Goal: Transaction & Acquisition: Purchase product/service

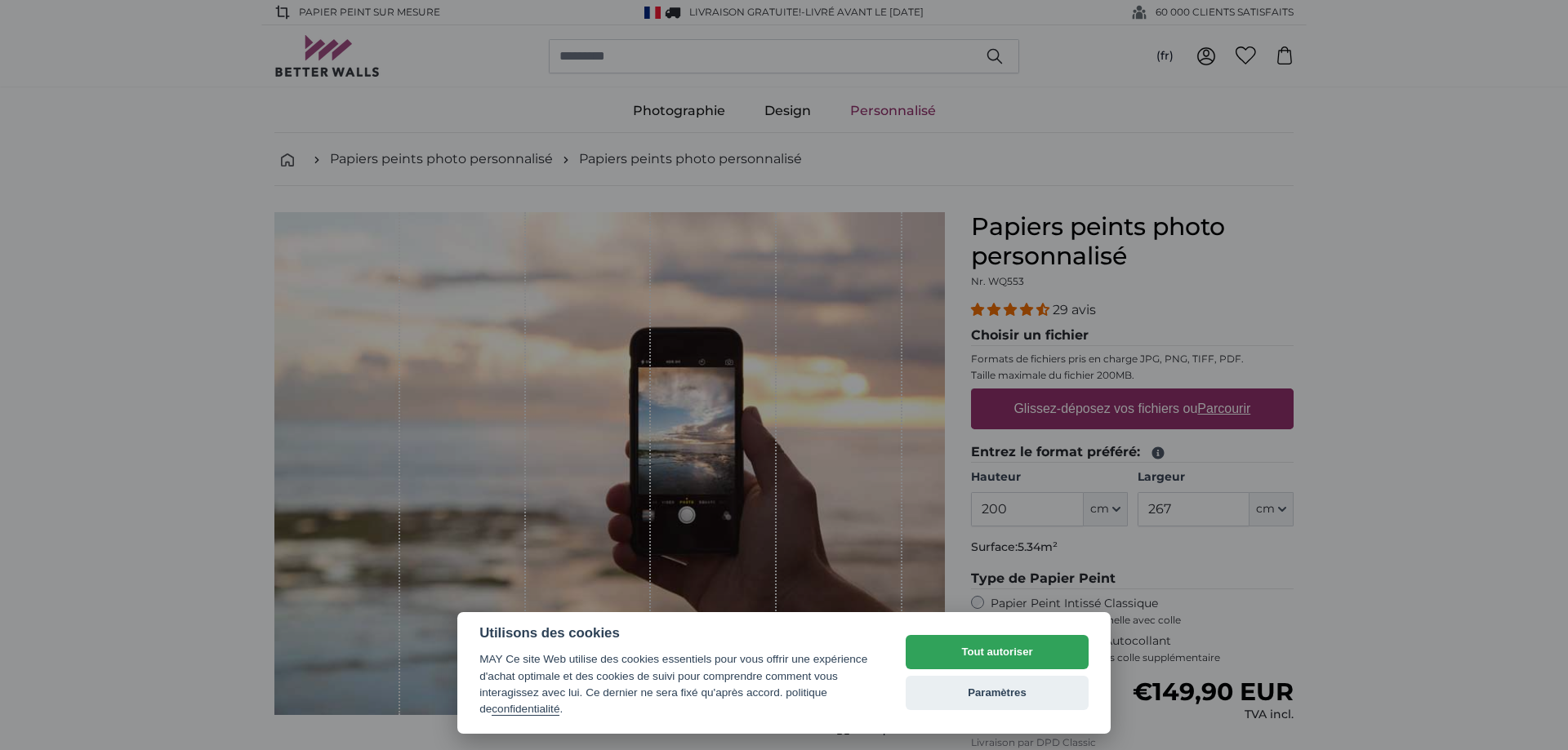
click at [1336, 258] on div at bounding box center [784, 375] width 1568 height 750
click at [1001, 694] on button "Paramètres" at bounding box center [997, 693] width 183 height 34
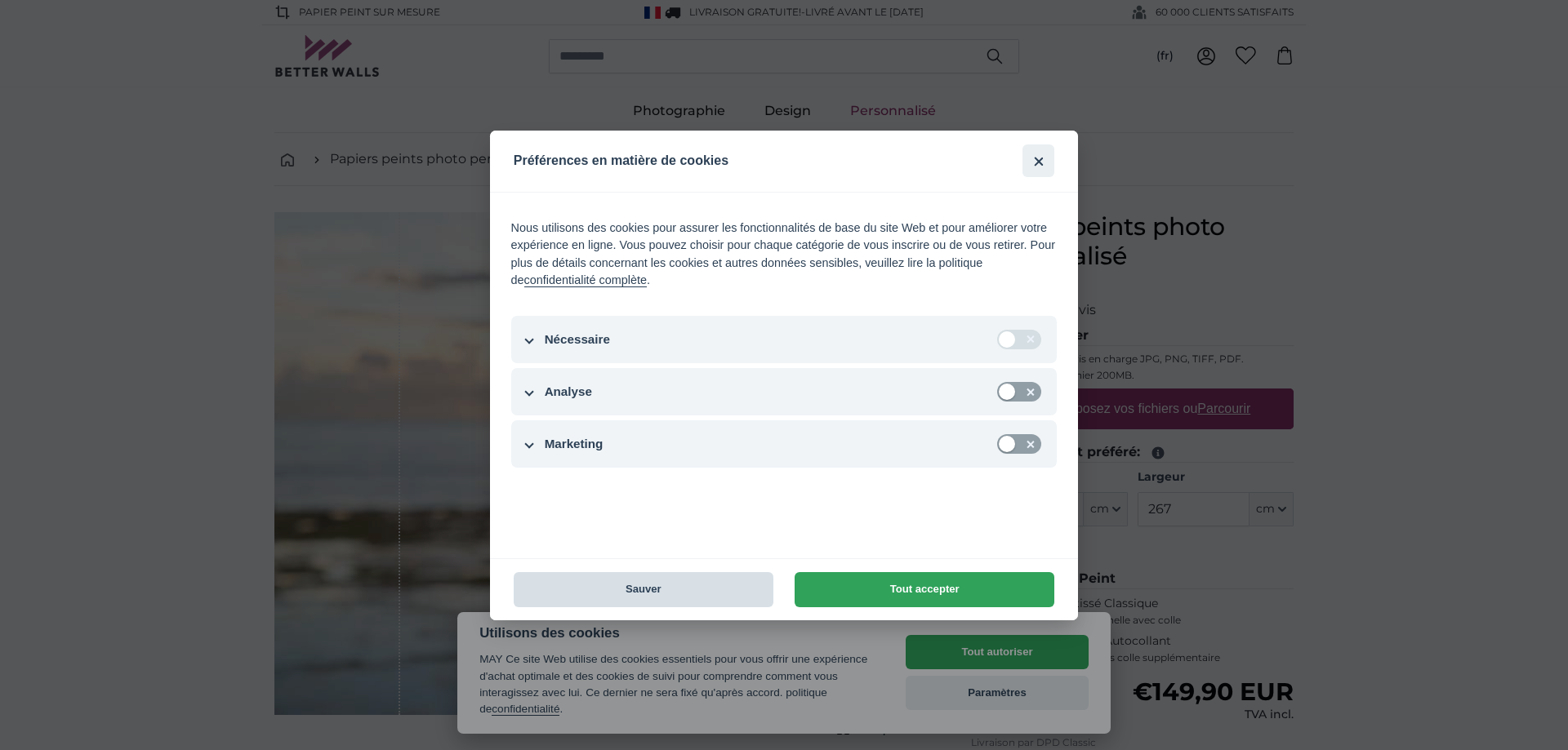
click at [644, 587] on button "Sauver" at bounding box center [643, 590] width 260 height 35
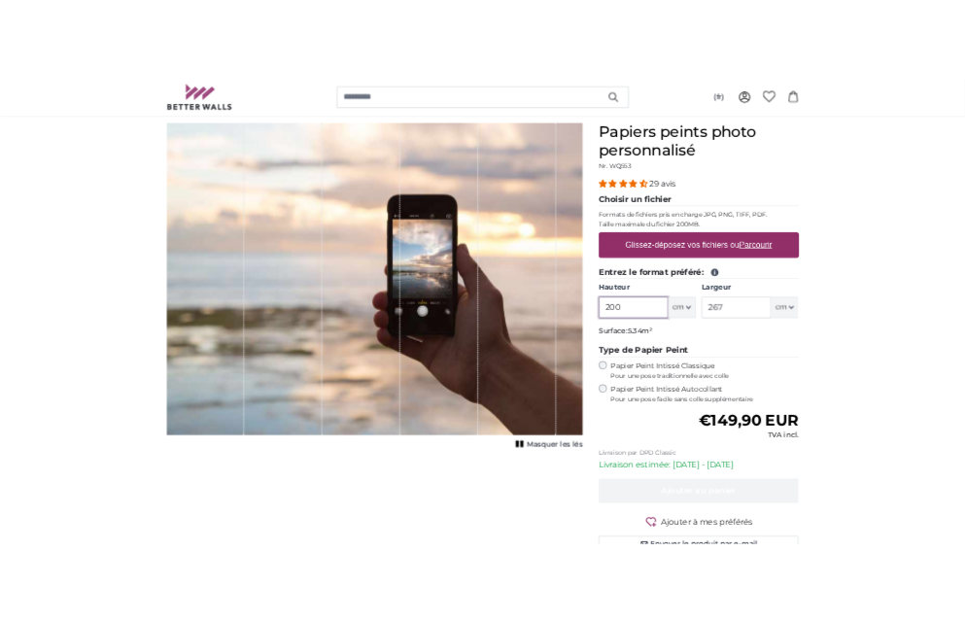
scroll to position [97, 0]
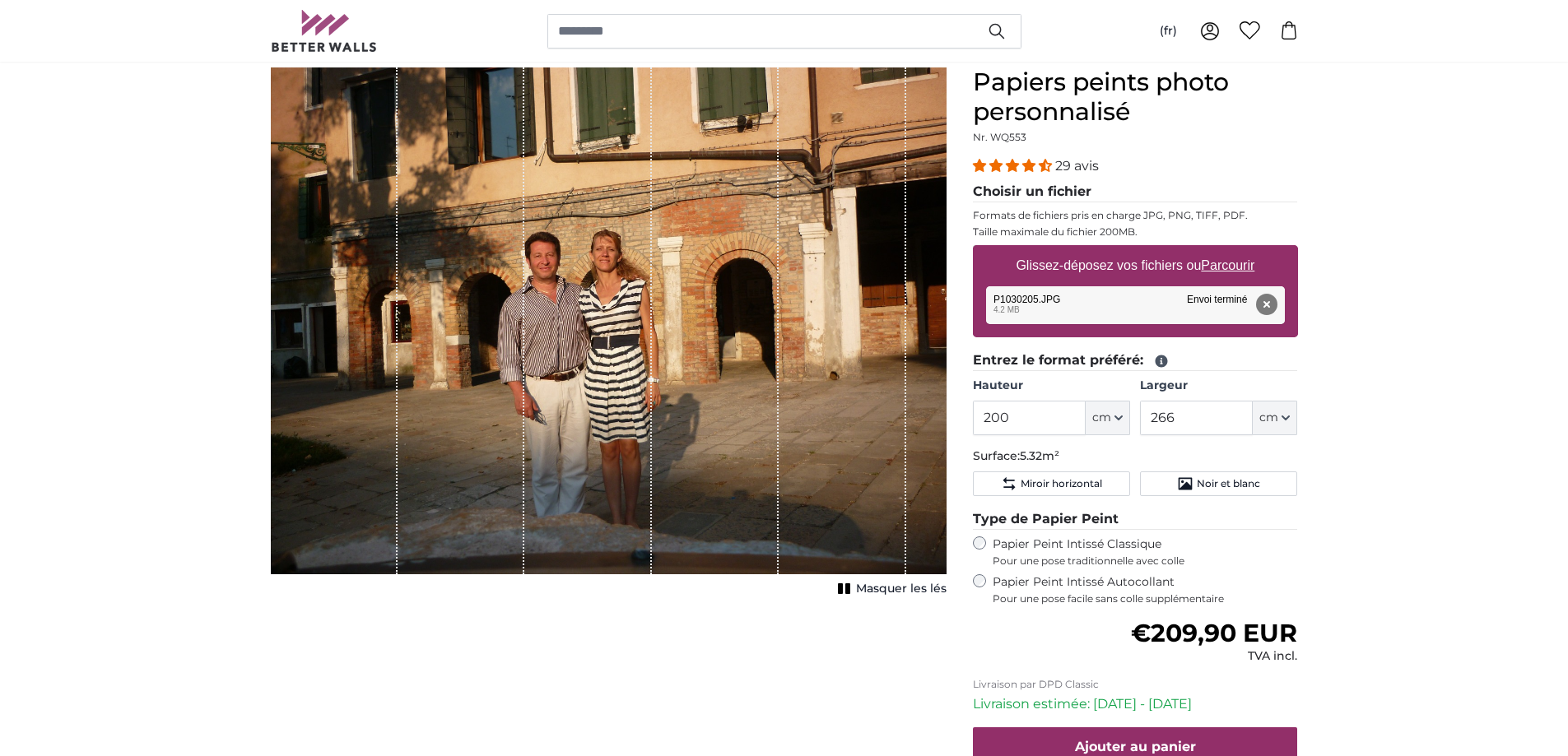
scroll to position [183, 0]
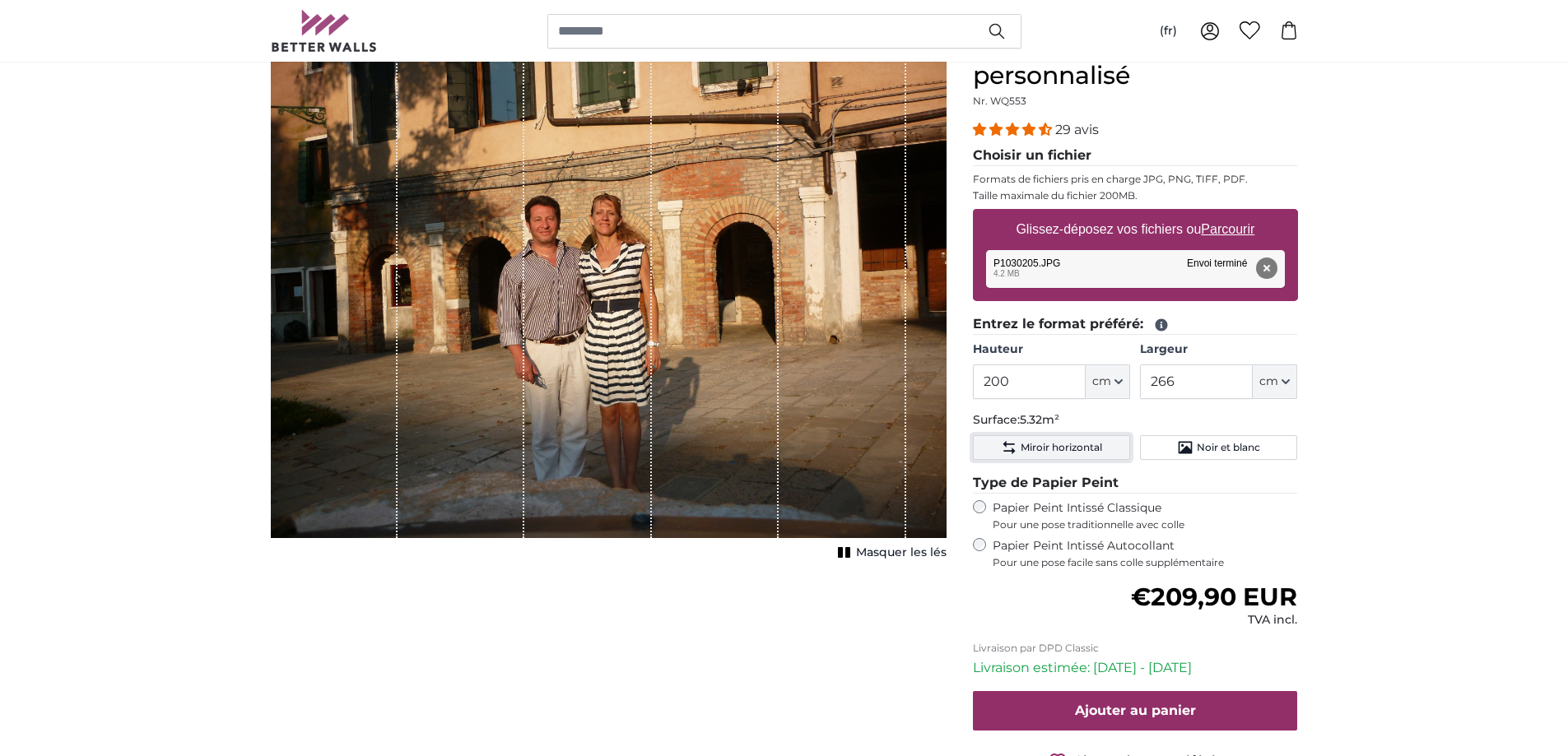
click at [1066, 444] on span "Miroir horizontal" at bounding box center [1061, 448] width 81 height 14
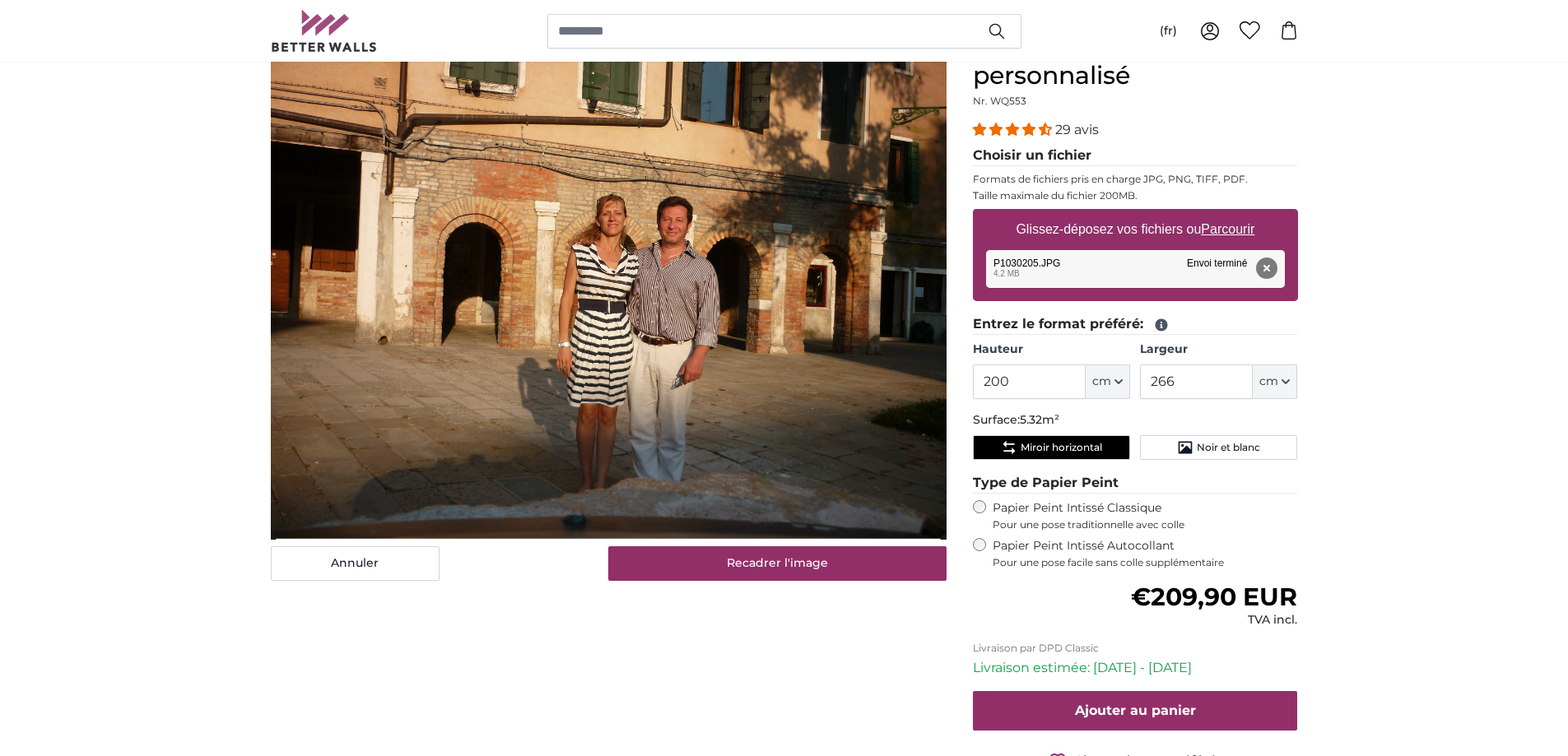
click at [1075, 434] on fieldset "Entrez le format préféré: [GEOGRAPHIC_DATA] 200 ft cm Centimeter (cm) Inches (i…" at bounding box center [1136, 390] width 325 height 152
click at [1072, 448] on span "Miroir horizontal" at bounding box center [1061, 448] width 81 height 14
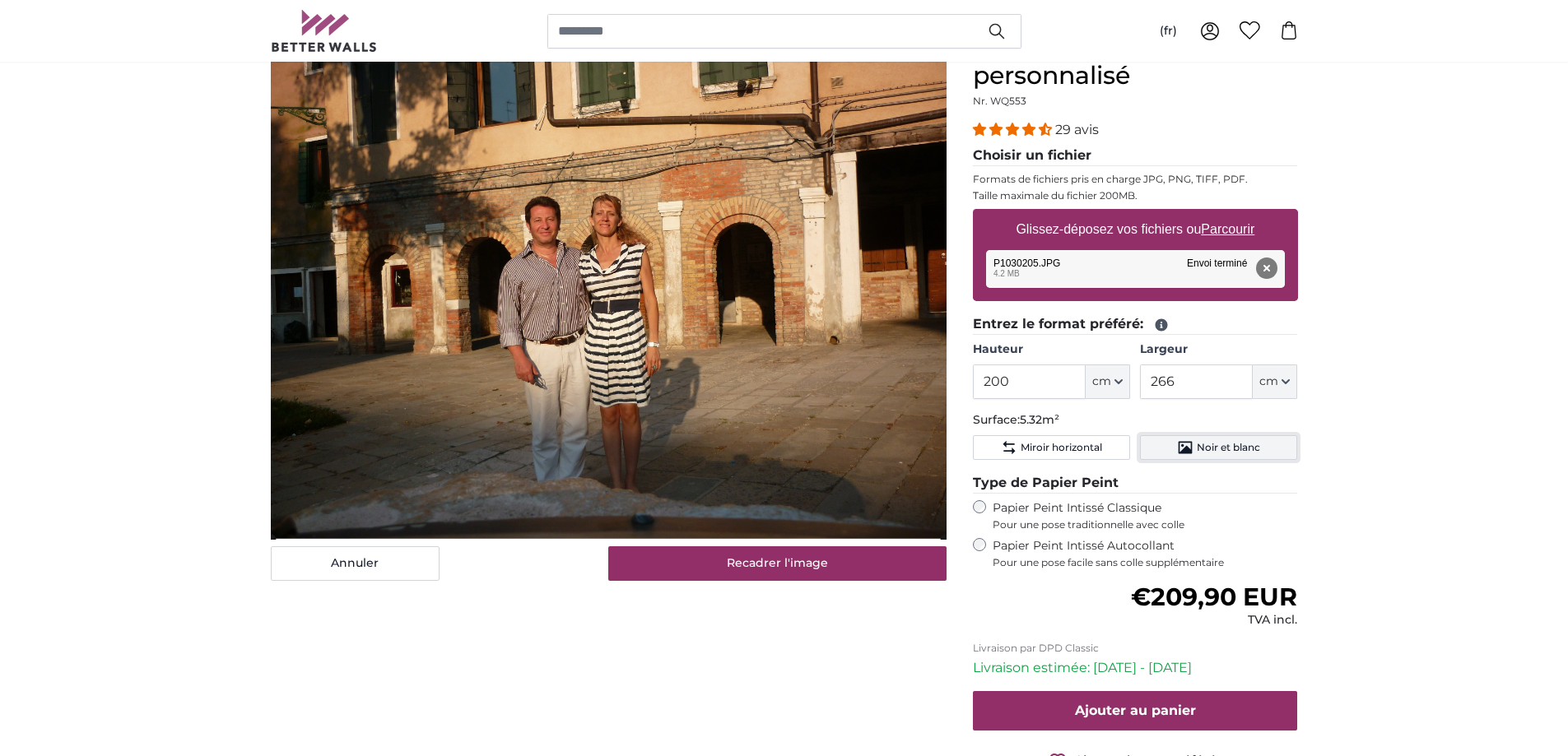
click at [1200, 452] on span "Noir et blanc" at bounding box center [1228, 448] width 64 height 14
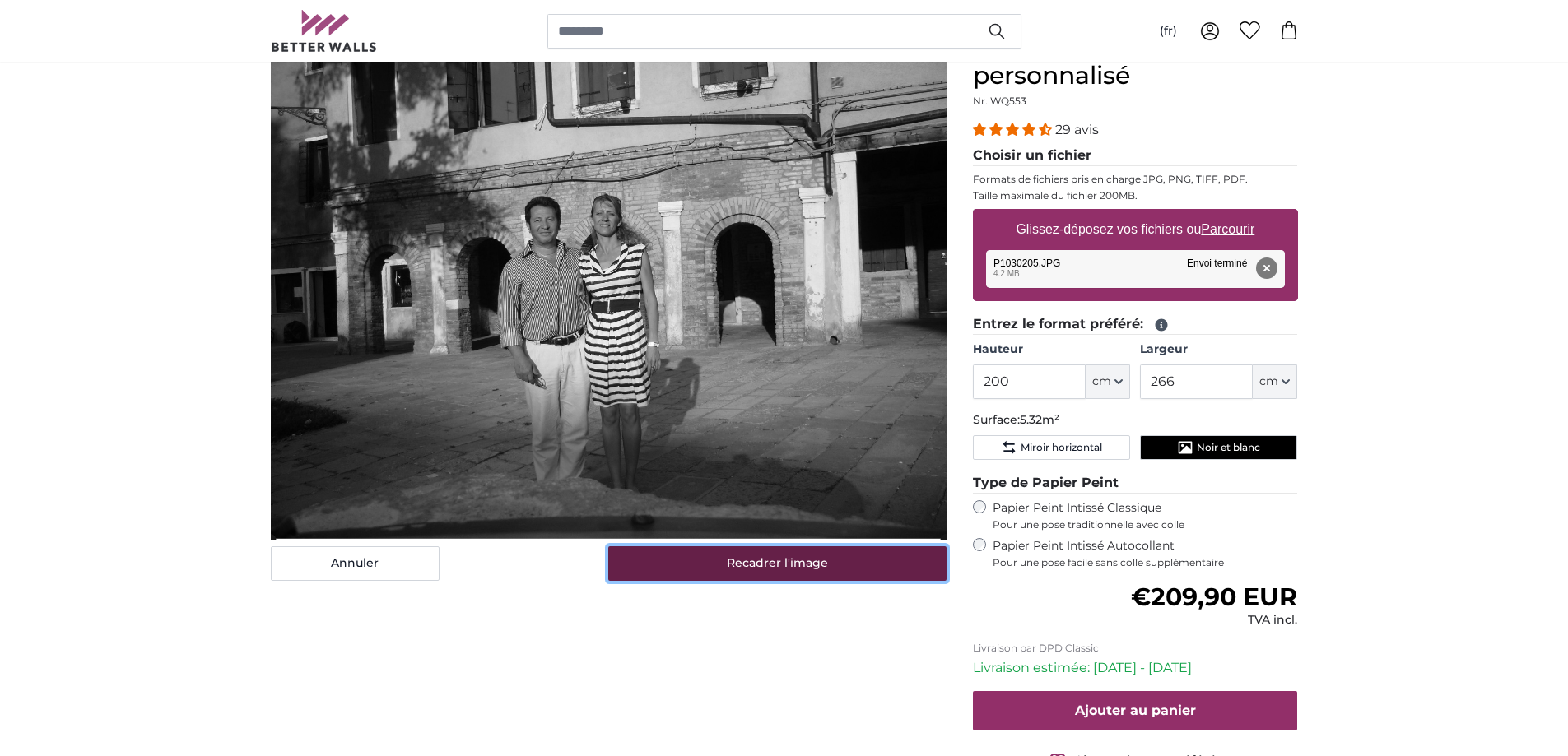
click at [787, 570] on button "Recadrer l'image" at bounding box center [777, 563] width 338 height 35
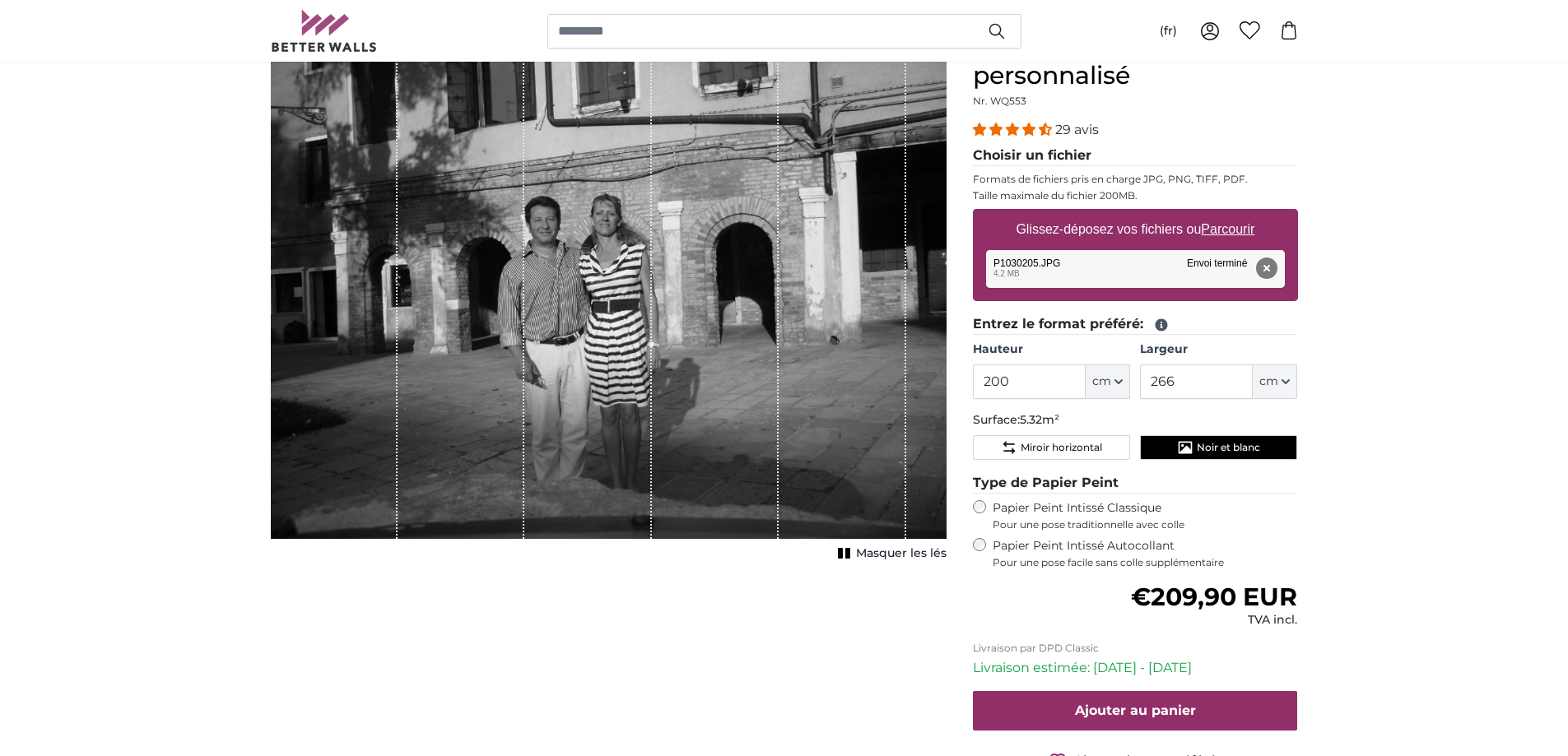
drag, startPoint x: 605, startPoint y: 349, endPoint x: 714, endPoint y: 407, distance: 123.5
click at [684, 400] on div "1 of 1" at bounding box center [609, 285] width 676 height 508
drag, startPoint x: 777, startPoint y: 504, endPoint x: 713, endPoint y: 510, distance: 64.3
click at [713, 510] on div "1 of 1" at bounding box center [716, 285] width 127 height 508
click at [848, 470] on div "1 of 1" at bounding box center [842, 285] width 127 height 508
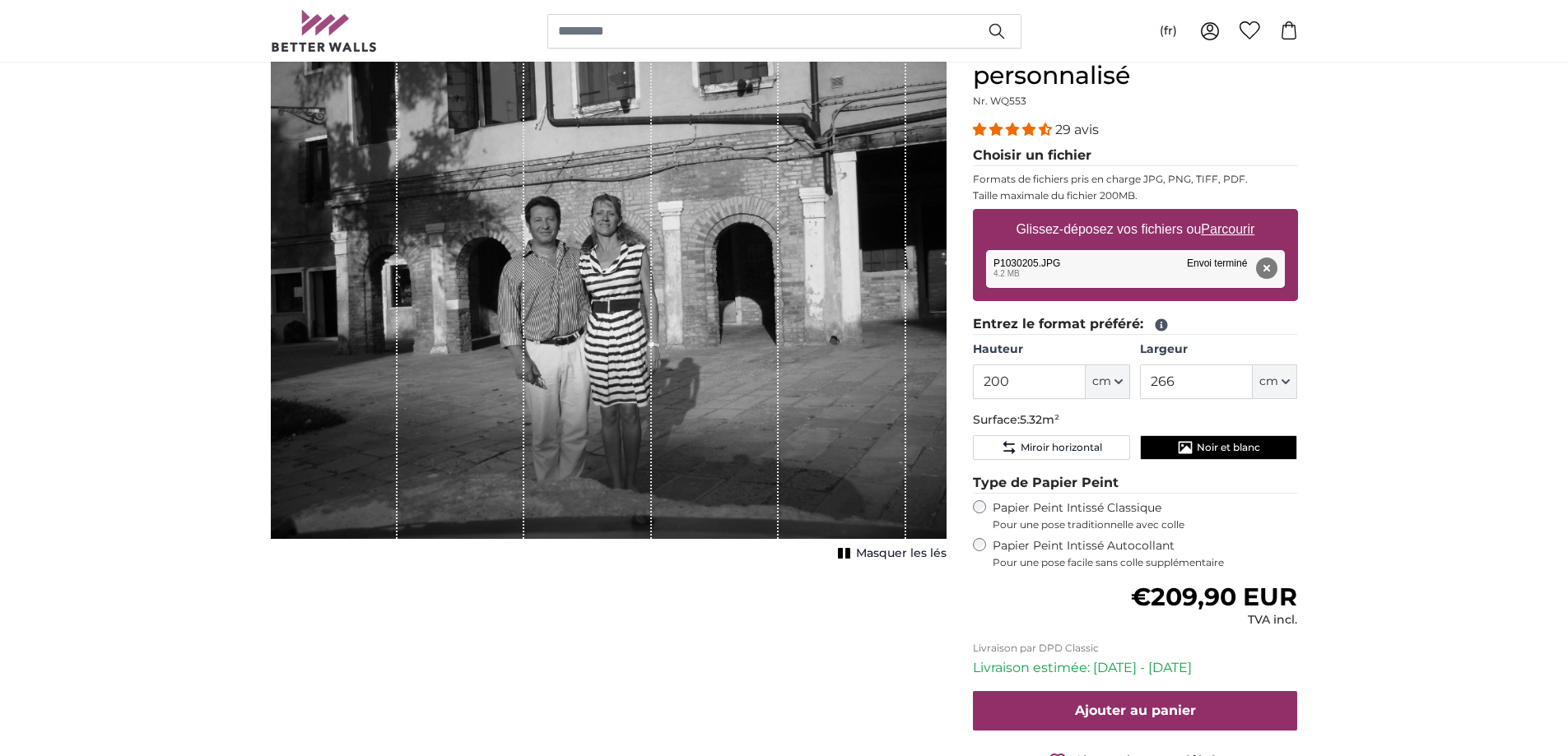
click at [657, 227] on div "1 of 1" at bounding box center [716, 285] width 127 height 508
drag, startPoint x: 602, startPoint y: 237, endPoint x: 697, endPoint y: 232, distance: 95.1
click at [690, 249] on div "1 of 1" at bounding box center [609, 285] width 676 height 508
drag, startPoint x: 706, startPoint y: 216, endPoint x: 721, endPoint y: 290, distance: 75.5
click at [721, 290] on div "1 of 1" at bounding box center [716, 285] width 127 height 508
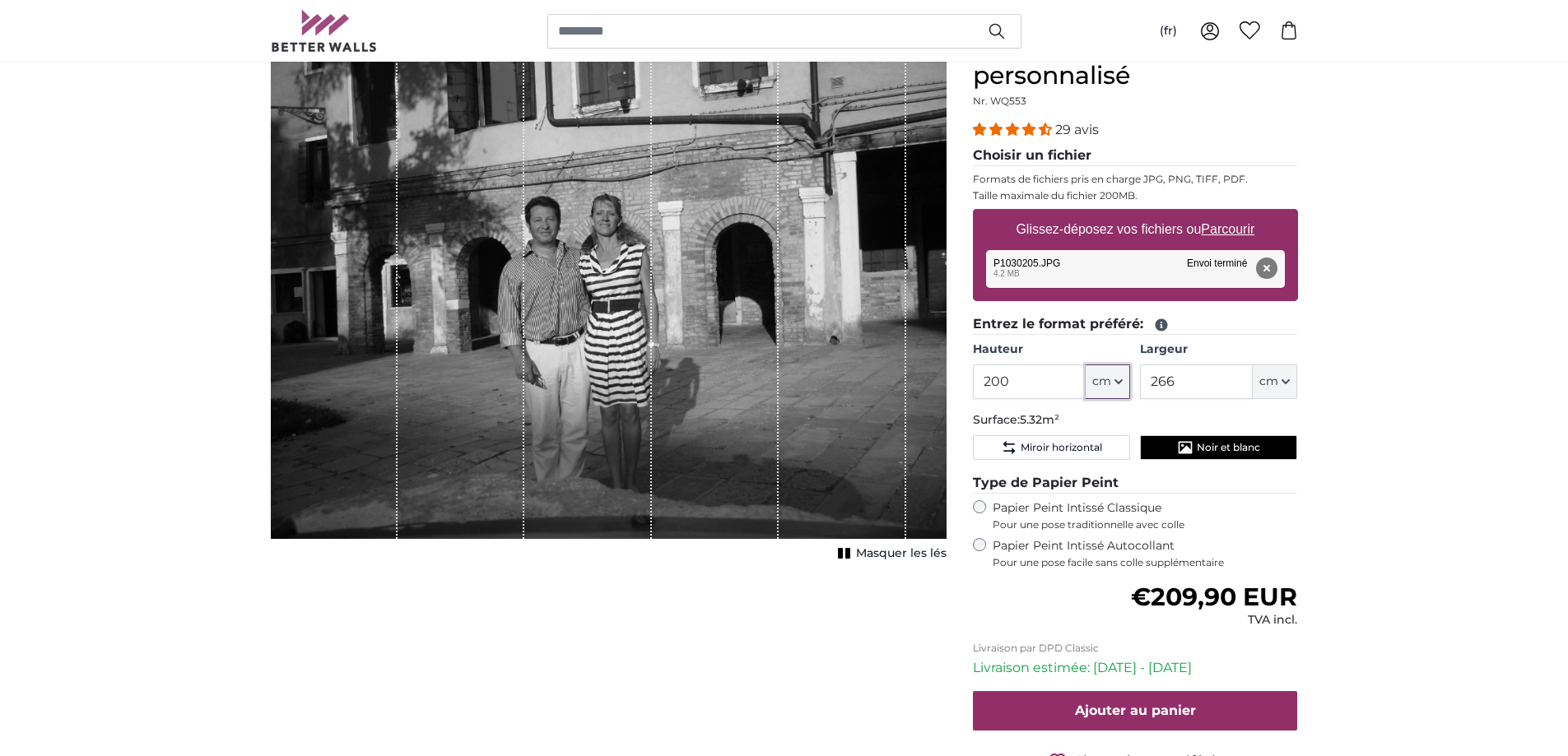
click at [1111, 380] on span "cm" at bounding box center [1102, 381] width 19 height 16
click at [1019, 375] on input "200" at bounding box center [1029, 382] width 113 height 35
drag, startPoint x: 1007, startPoint y: 384, endPoint x: 940, endPoint y: 384, distance: 67.0
click at [940, 384] on product-detail "Annuler Recadrer l'image Masquer les lés Papiers peints photo personnalisé Nr. …" at bounding box center [784, 428] width 1054 height 847
drag, startPoint x: 1168, startPoint y: 379, endPoint x: 1132, endPoint y: 380, distance: 36.0
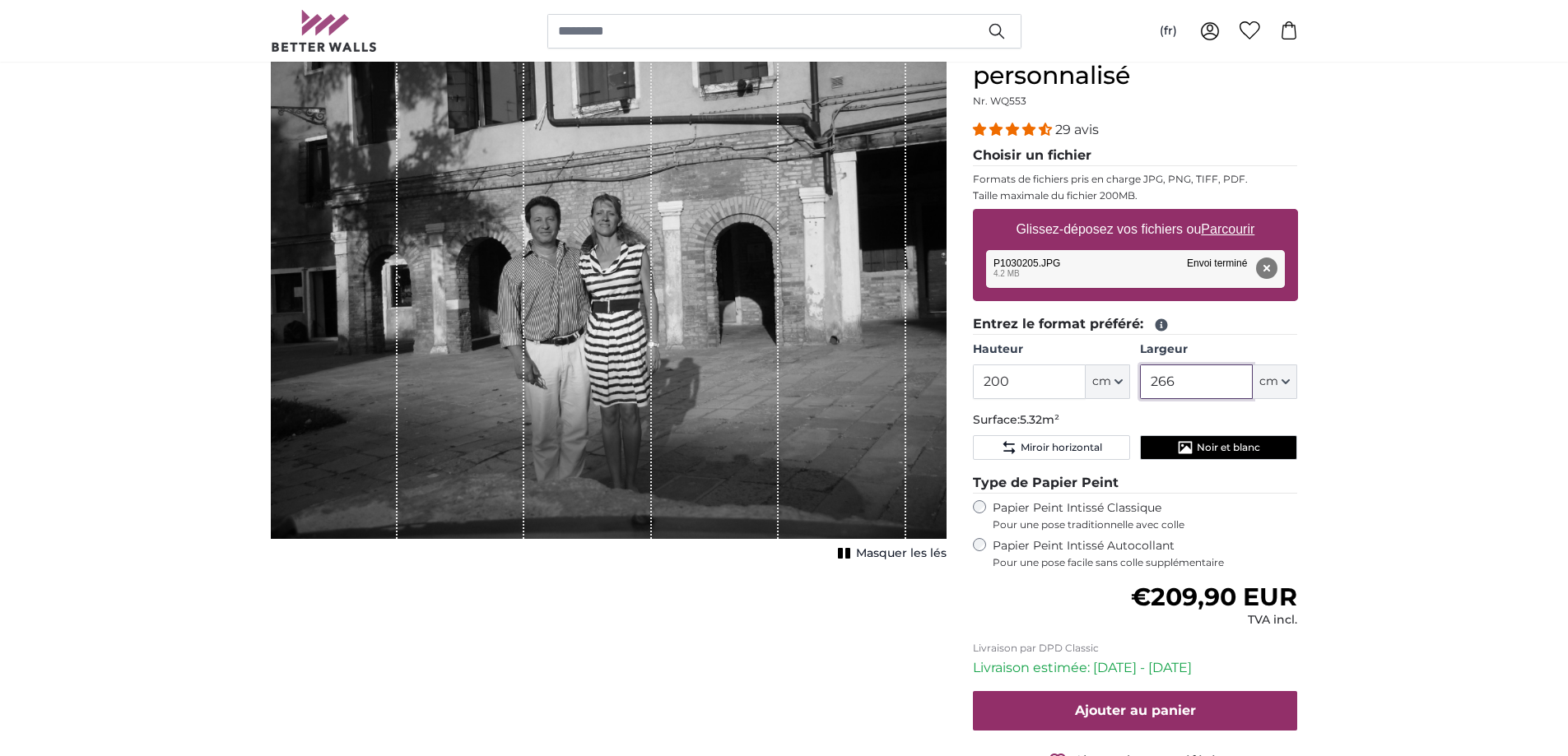
click at [1132, 380] on div "Hauteur 200 ft cm Centimeter (cm) Inches (inch) Feet (ft. in.) Largeur 266 ft c…" at bounding box center [1136, 370] width 325 height 58
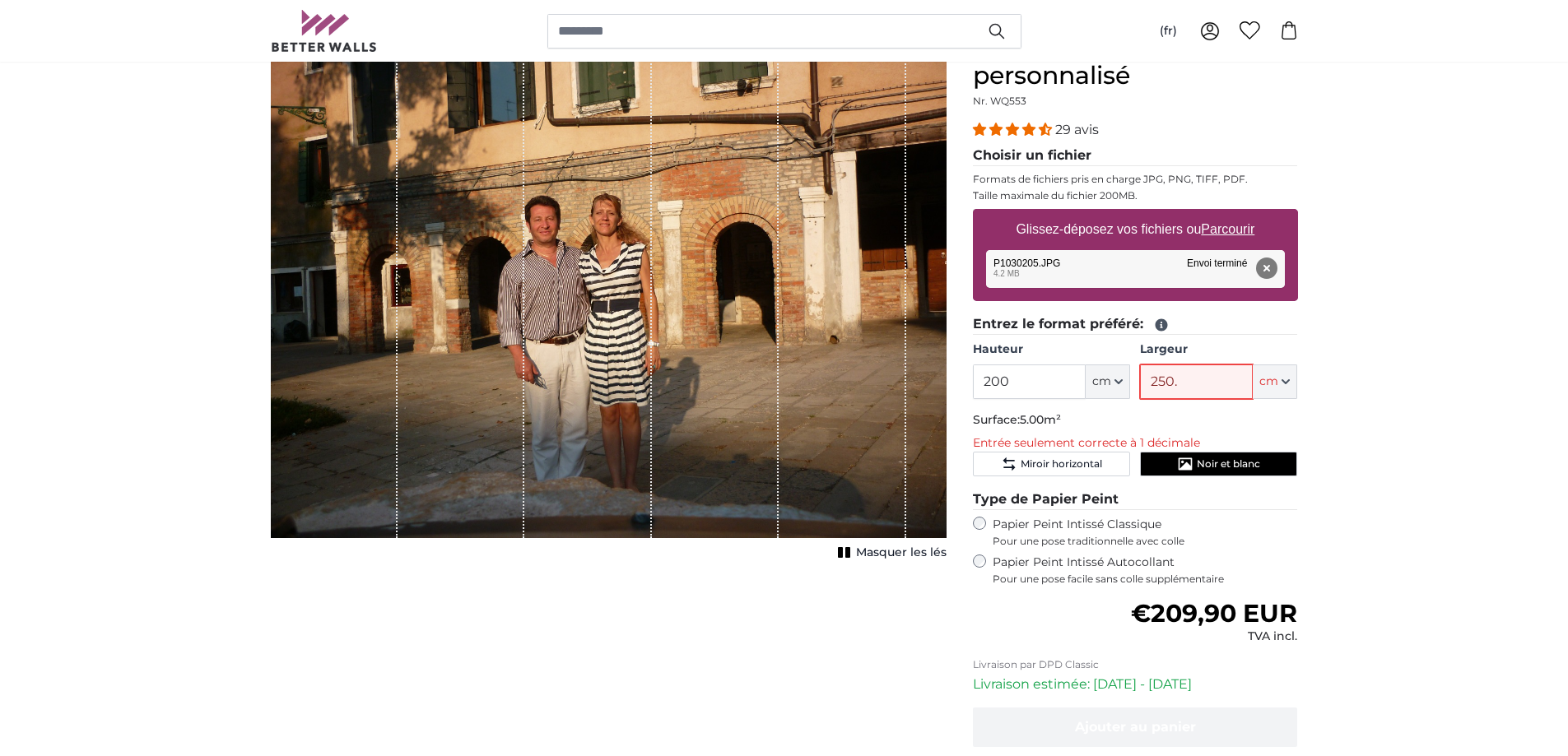
type input "250."
click at [1291, 387] on button "cm" at bounding box center [1275, 382] width 44 height 35
click at [1196, 378] on input "250." at bounding box center [1196, 382] width 113 height 35
drag, startPoint x: 1196, startPoint y: 378, endPoint x: 1127, endPoint y: 373, distance: 69.2
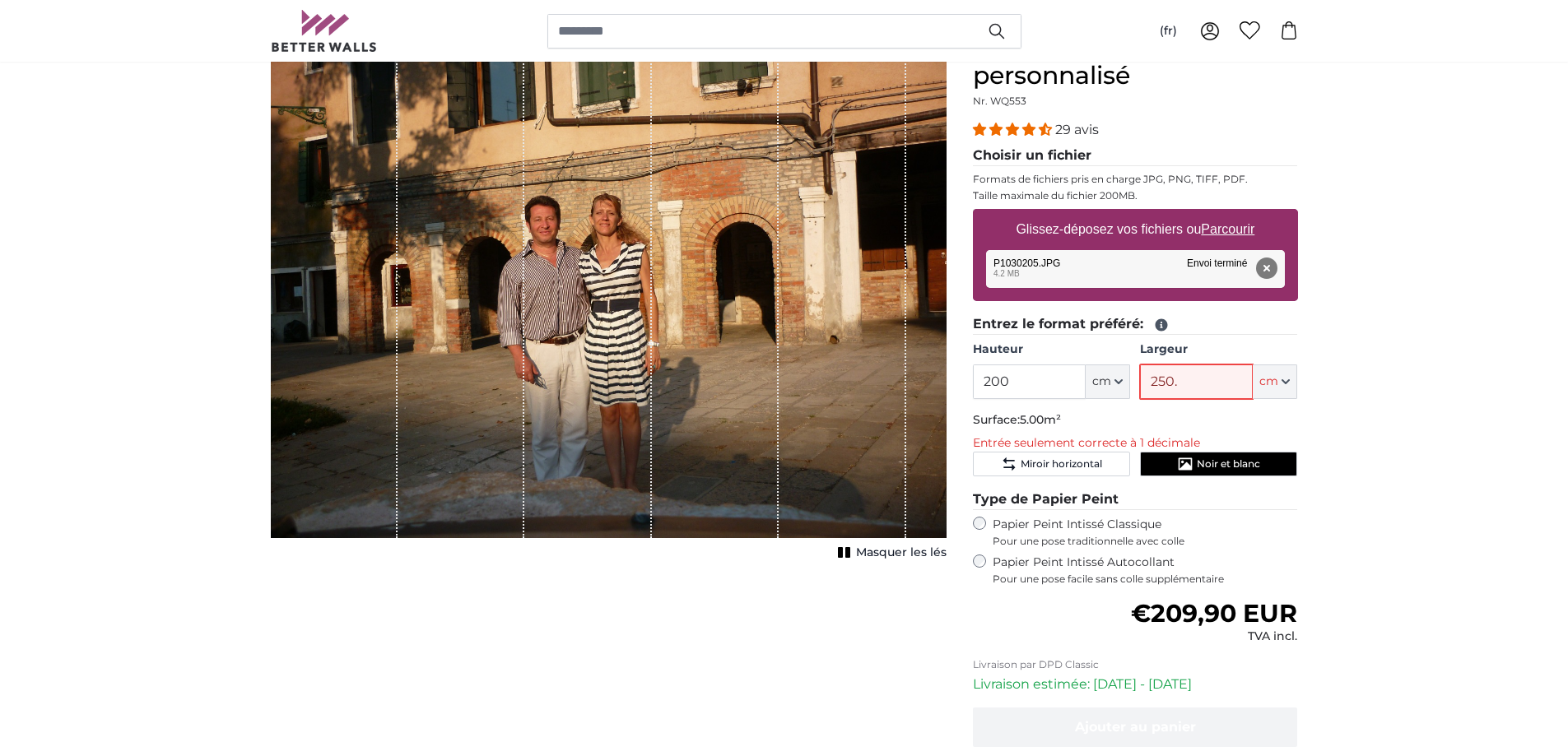
click at [1125, 374] on div "Hauteur 200 ft cm Centimeter (cm) Inches (inch) Feet (ft. in.) Largeur 250. ft …" at bounding box center [1136, 370] width 325 height 58
click at [1214, 514] on fieldset "Type de Papier Peint Papier Peint Intissé Classique Pour une pose traditionnell…" at bounding box center [1136, 538] width 325 height 97
drag, startPoint x: 1020, startPoint y: 384, endPoint x: 938, endPoint y: 383, distance: 82.0
click at [938, 383] on product-detail "Annuler Recadrer l'image Masquer les lés Papiers peints photo personnalisé Nr. …" at bounding box center [784, 436] width 1054 height 863
type input "180"
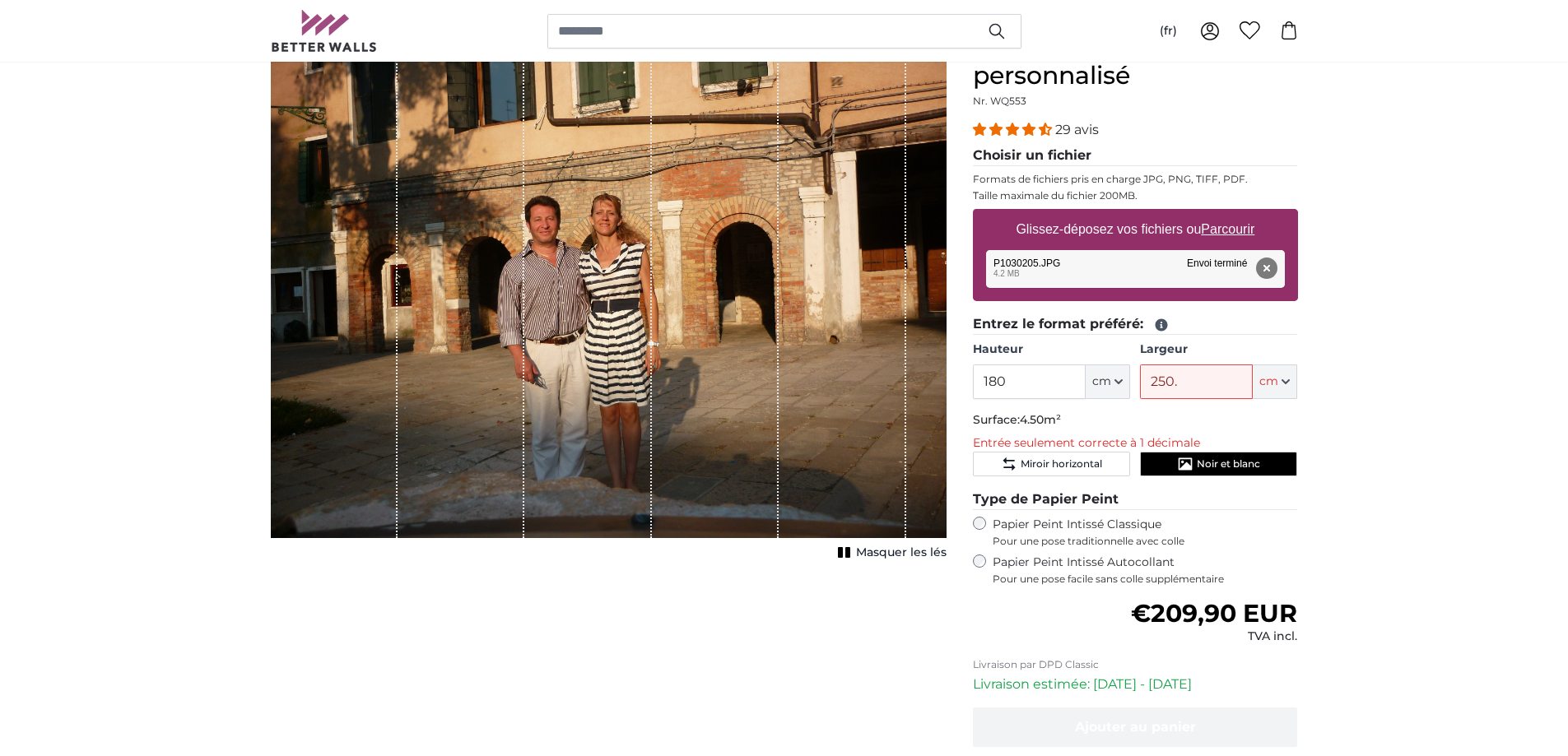
click at [1255, 544] on span "Pour une pose traditionnelle avec colle" at bounding box center [1145, 542] width 306 height 14
click at [1011, 561] on label "Papier Peint Intissé Autocollant Pour une pose facile sans colle supplémentaire" at bounding box center [1145, 570] width 306 height 31
drag, startPoint x: 1192, startPoint y: 373, endPoint x: 1139, endPoint y: 384, distance: 54.1
click at [1139, 384] on div "Hauteur 180 ft cm Centimeter (cm) Inches (inch) Feet (ft. in.) Largeur 250. ft …" at bounding box center [1136, 370] width 325 height 58
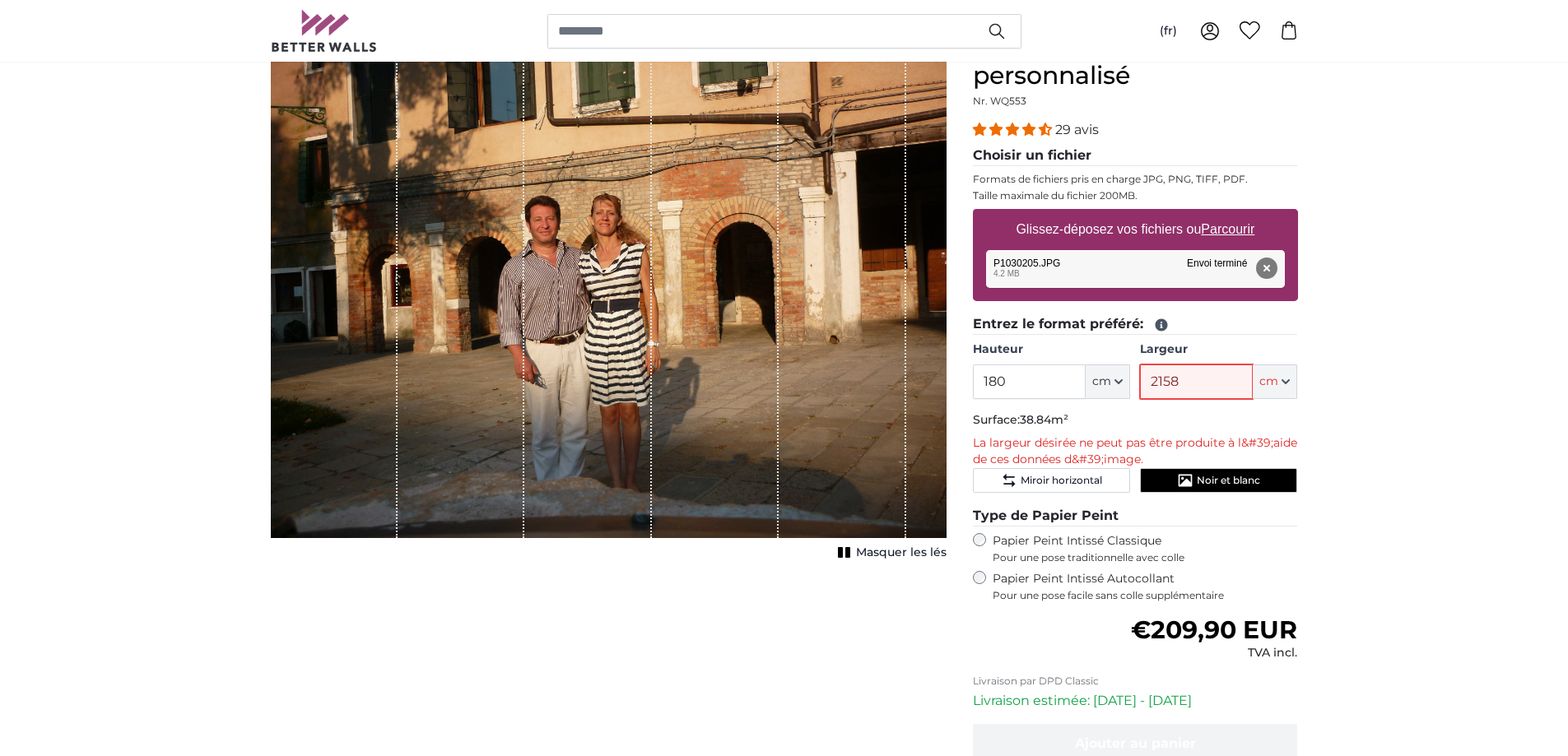
type input "215"
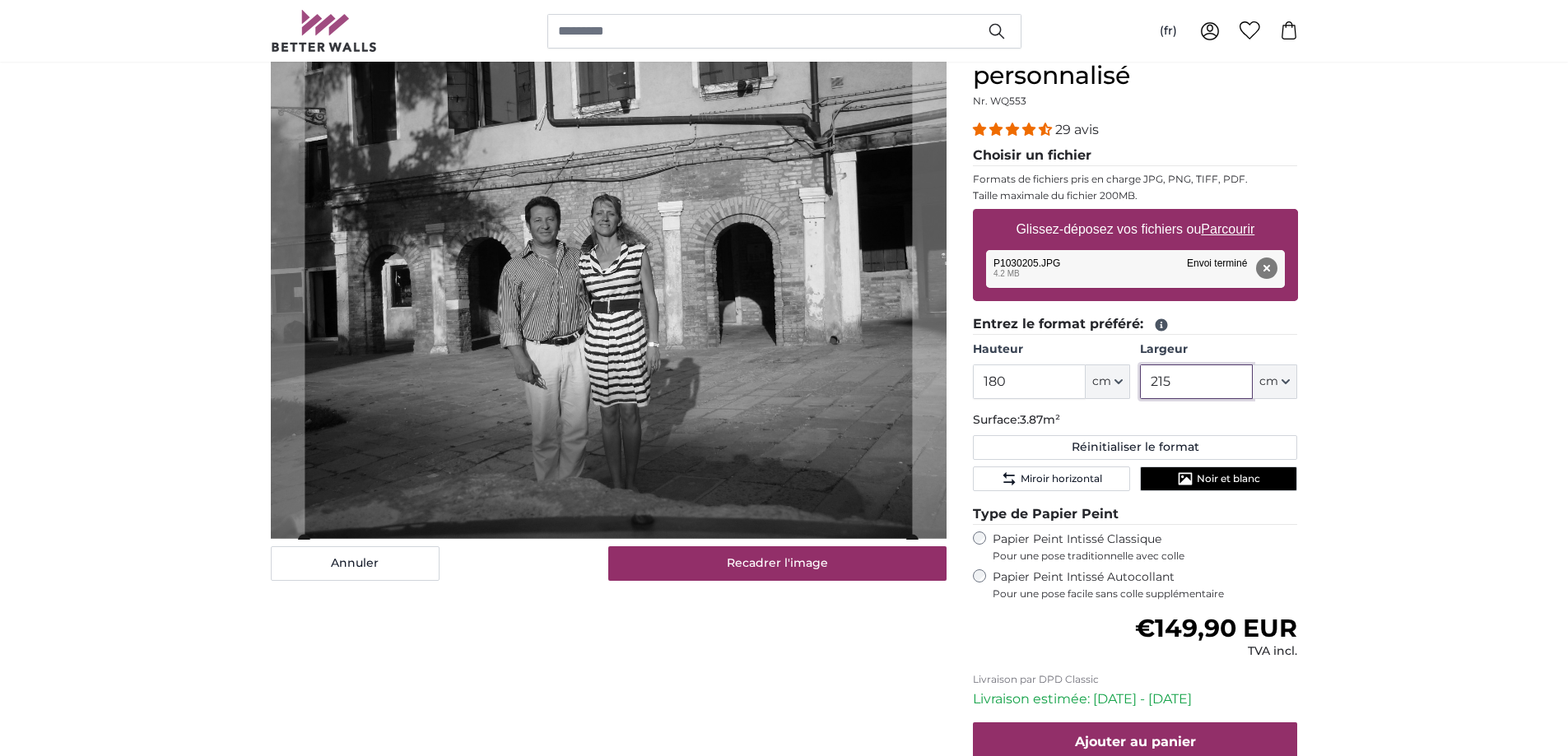
type input "215"
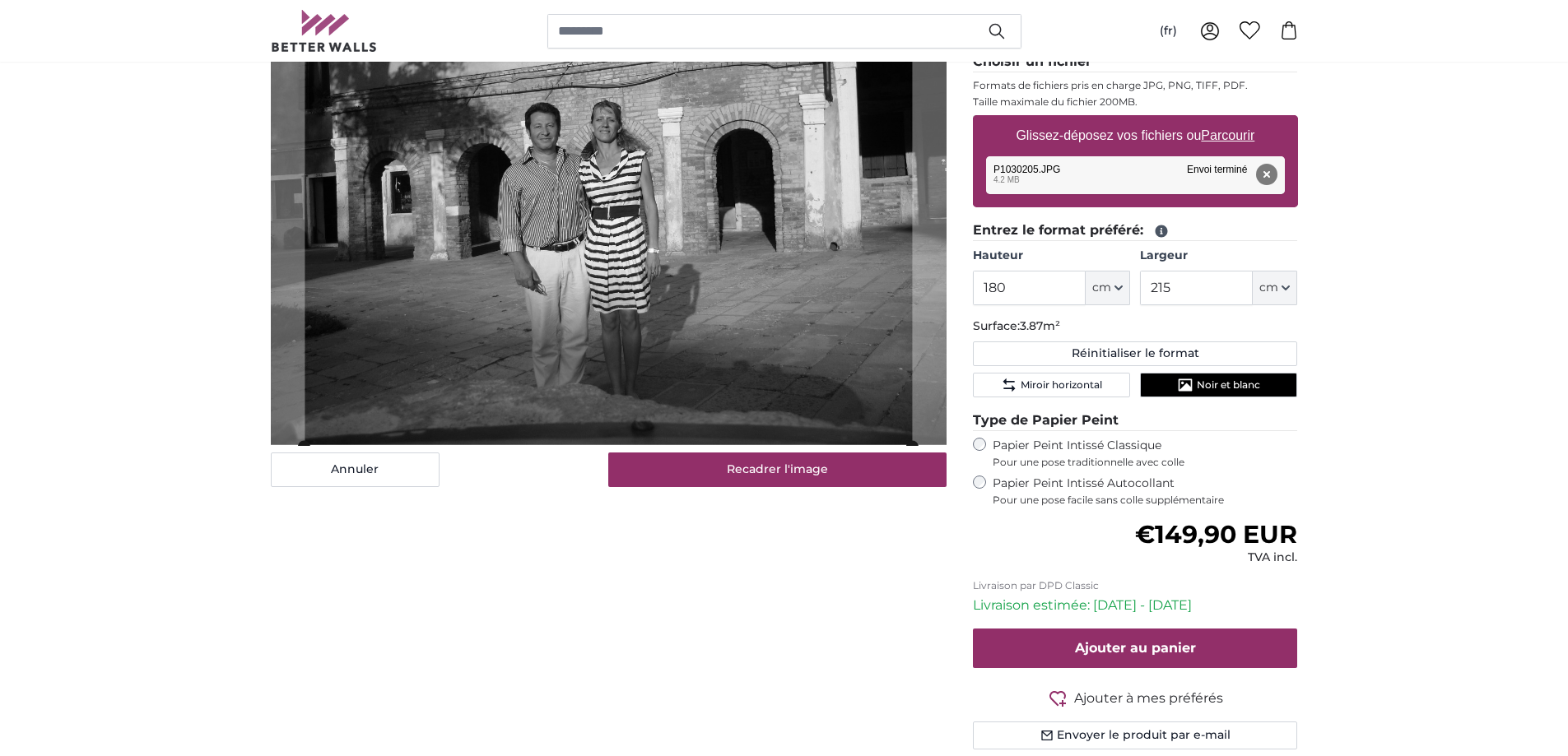
scroll to position [183, 0]
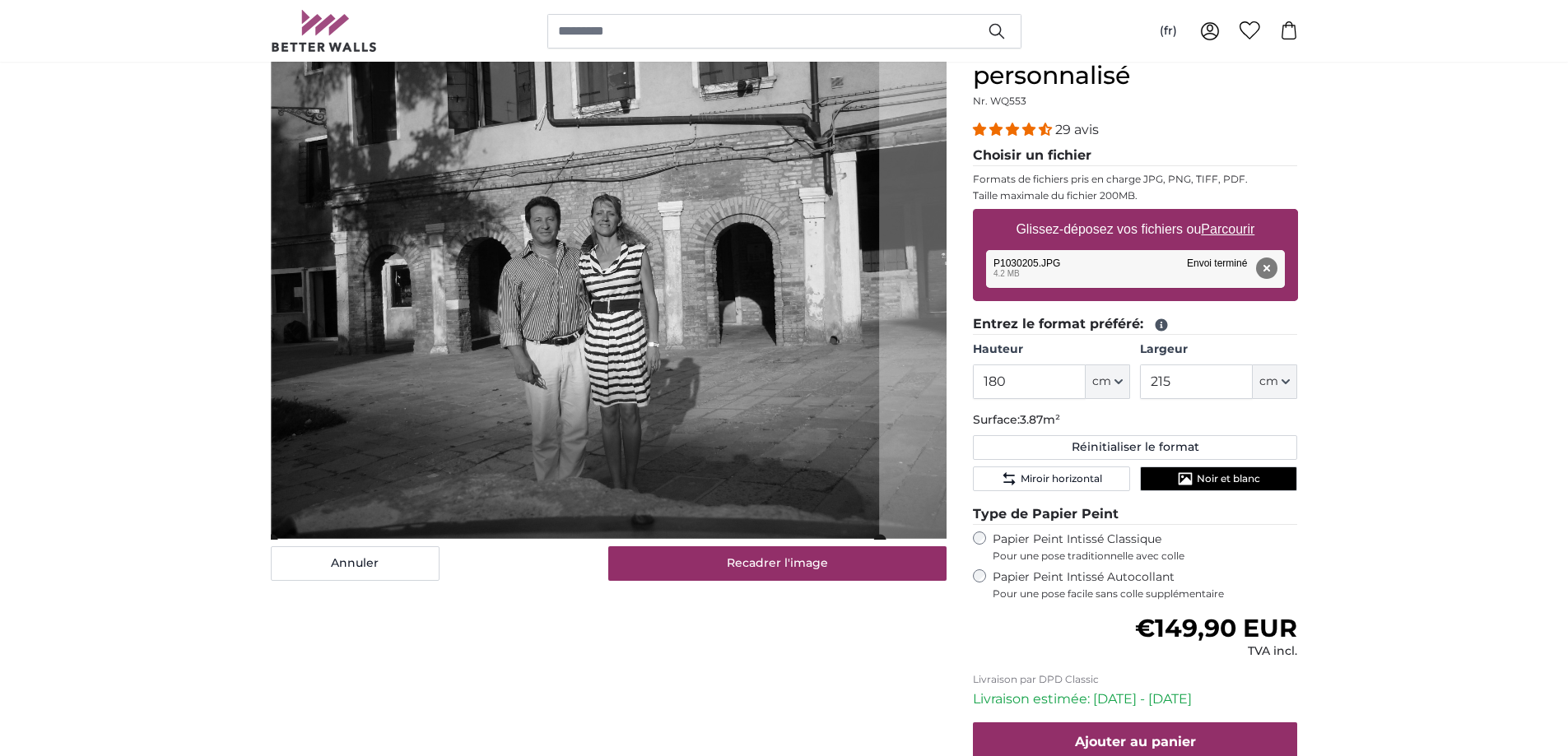
click at [662, 356] on cropper-handle at bounding box center [575, 285] width 607 height 509
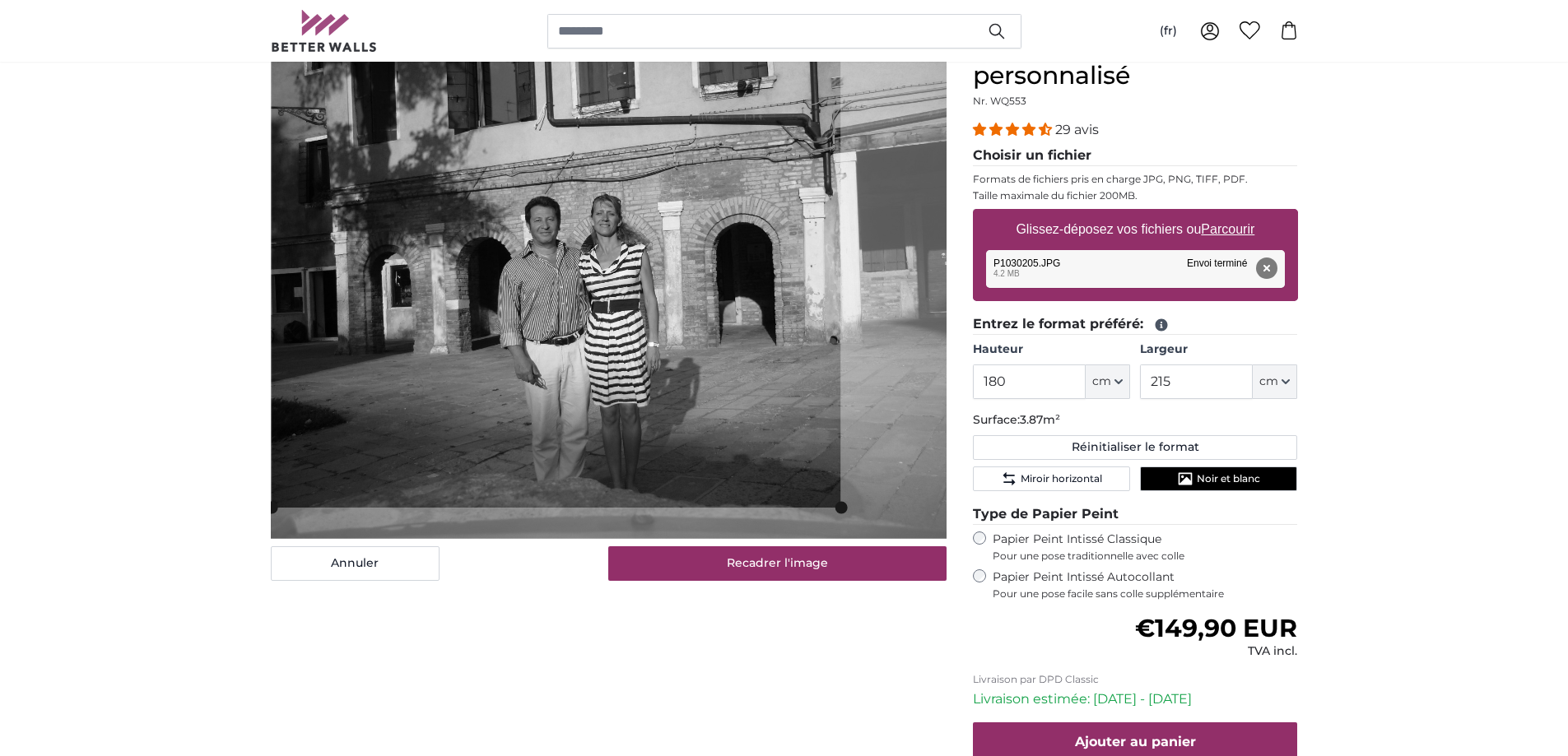
click at [0, 0] on slot at bounding box center [0, 0] width 0 height 0
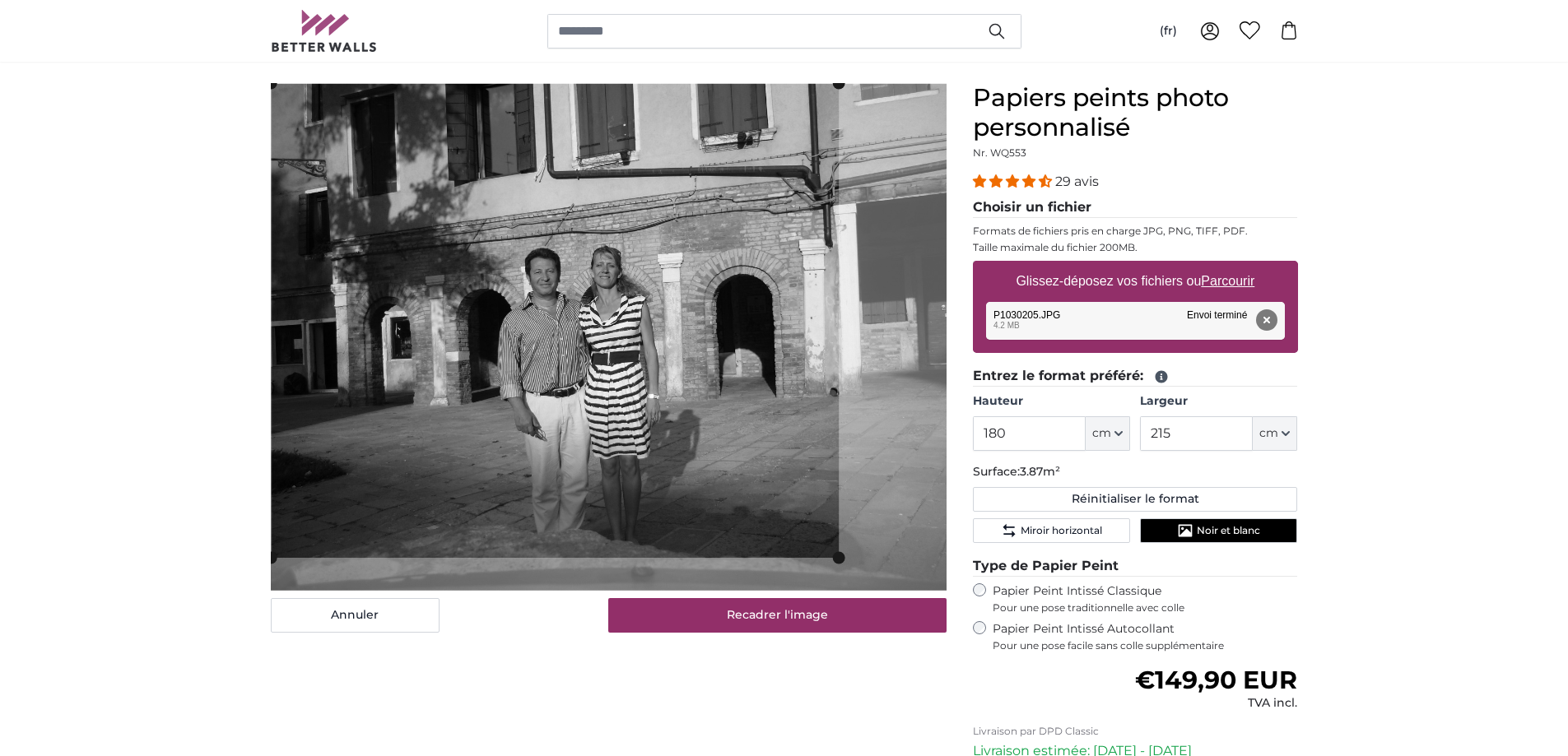
scroll to position [101, 0]
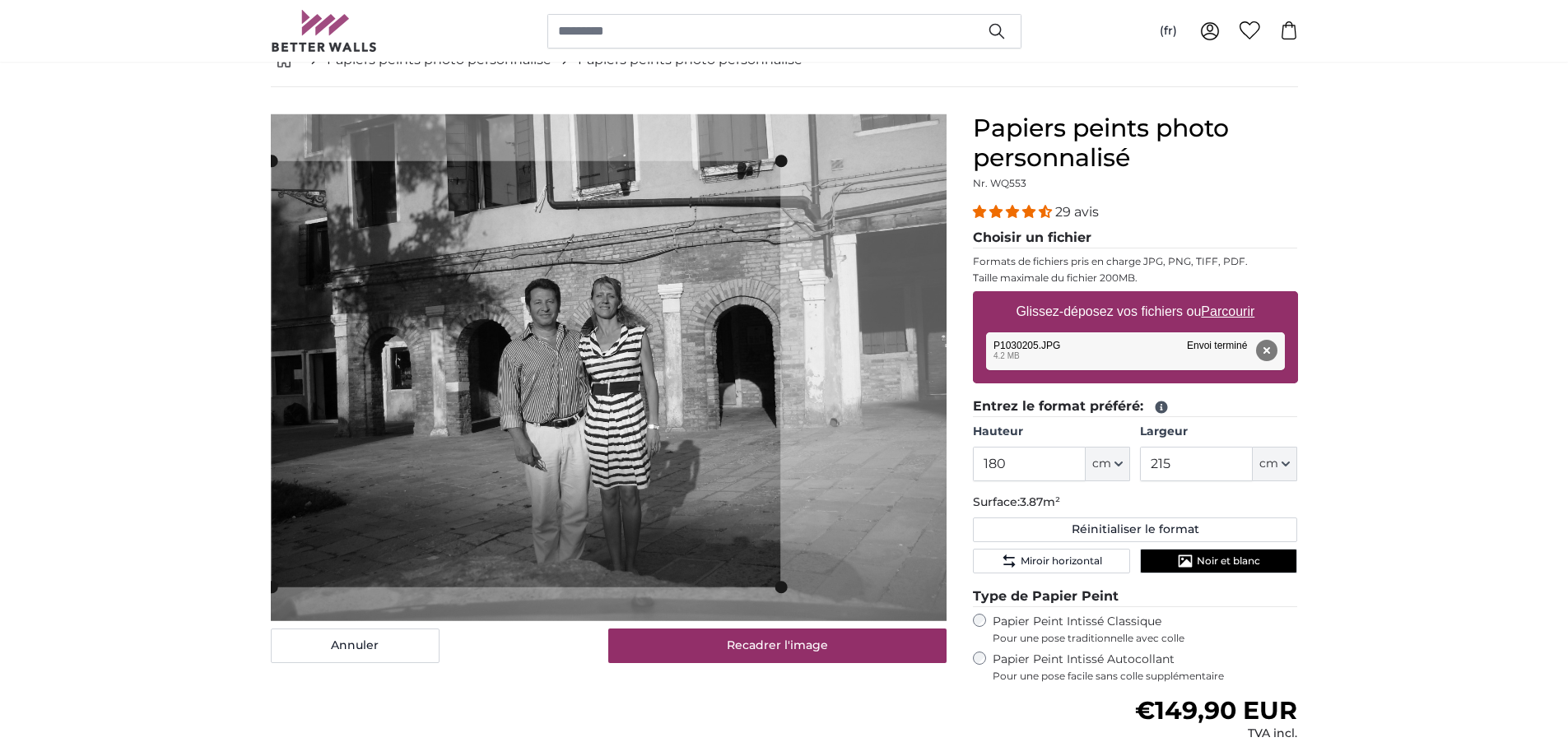
click at [0, 0] on slot at bounding box center [0, 0] width 0 height 0
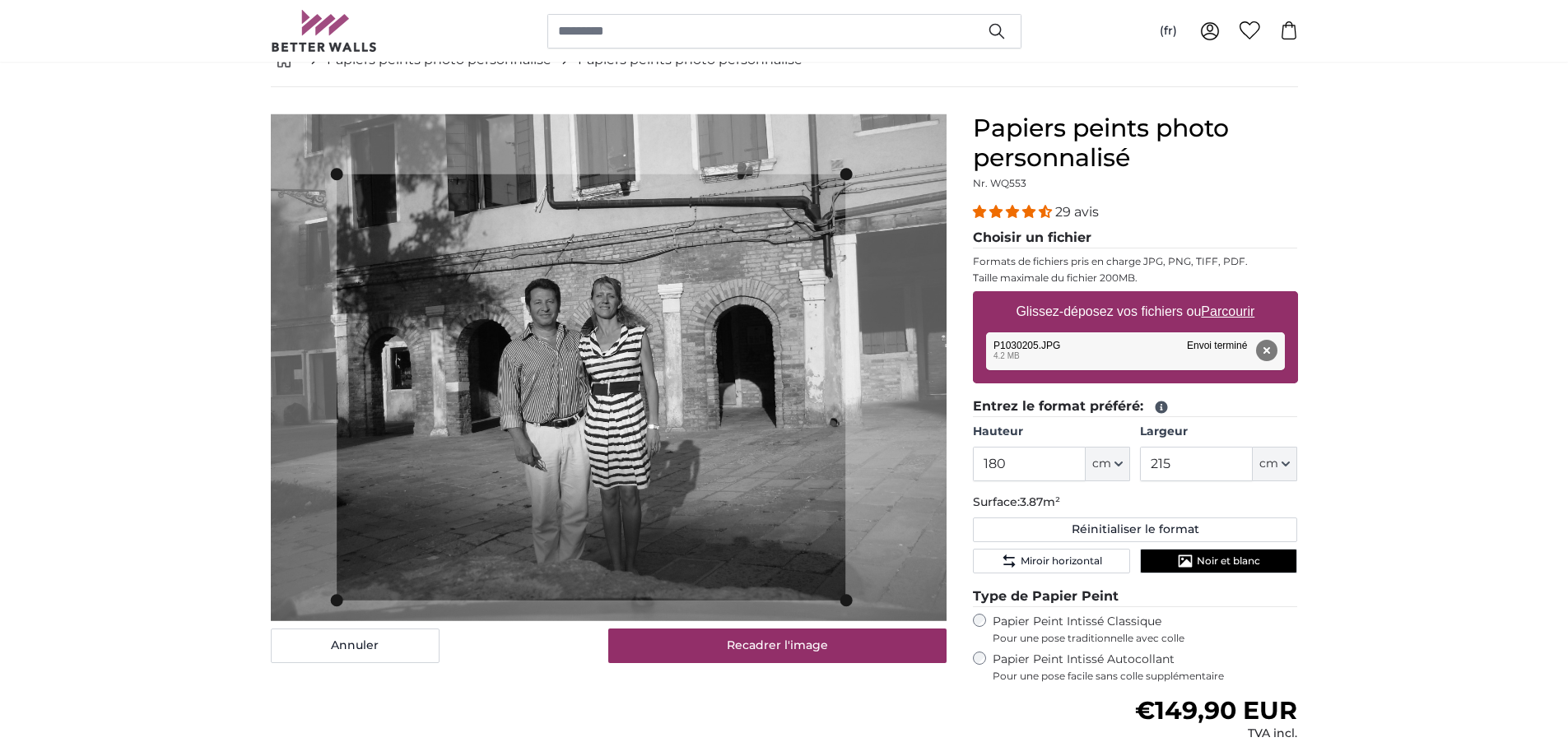
click at [523, 450] on cropper-handle at bounding box center [590, 387] width 509 height 426
click at [0, 0] on slot at bounding box center [0, 0] width 0 height 0
drag, startPoint x: 1190, startPoint y: 466, endPoint x: 1120, endPoint y: 467, distance: 70.0
click at [1120, 467] on div "Hauteur 180 ft cm Centimeter (cm) Inches (inch) Feet (ft. in.) Largeur 215 ft c…" at bounding box center [1136, 453] width 325 height 58
drag, startPoint x: 1017, startPoint y: 461, endPoint x: 961, endPoint y: 469, distance: 56.6
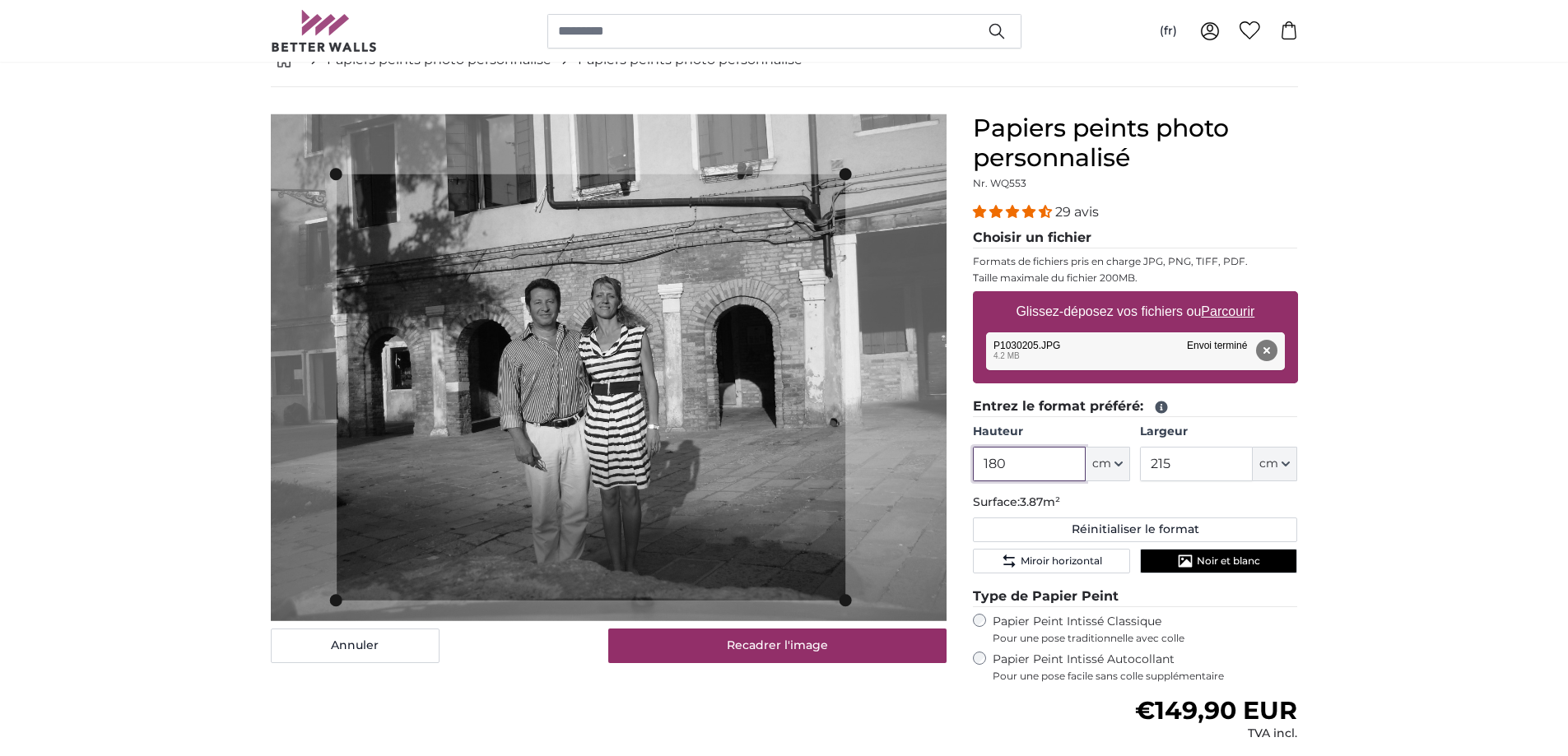
click at [967, 470] on div "Papiers peints photo personnalisé Nr. WQ553 29 avis Choisir un fichier Formats …" at bounding box center [1135, 539] width 352 height 852
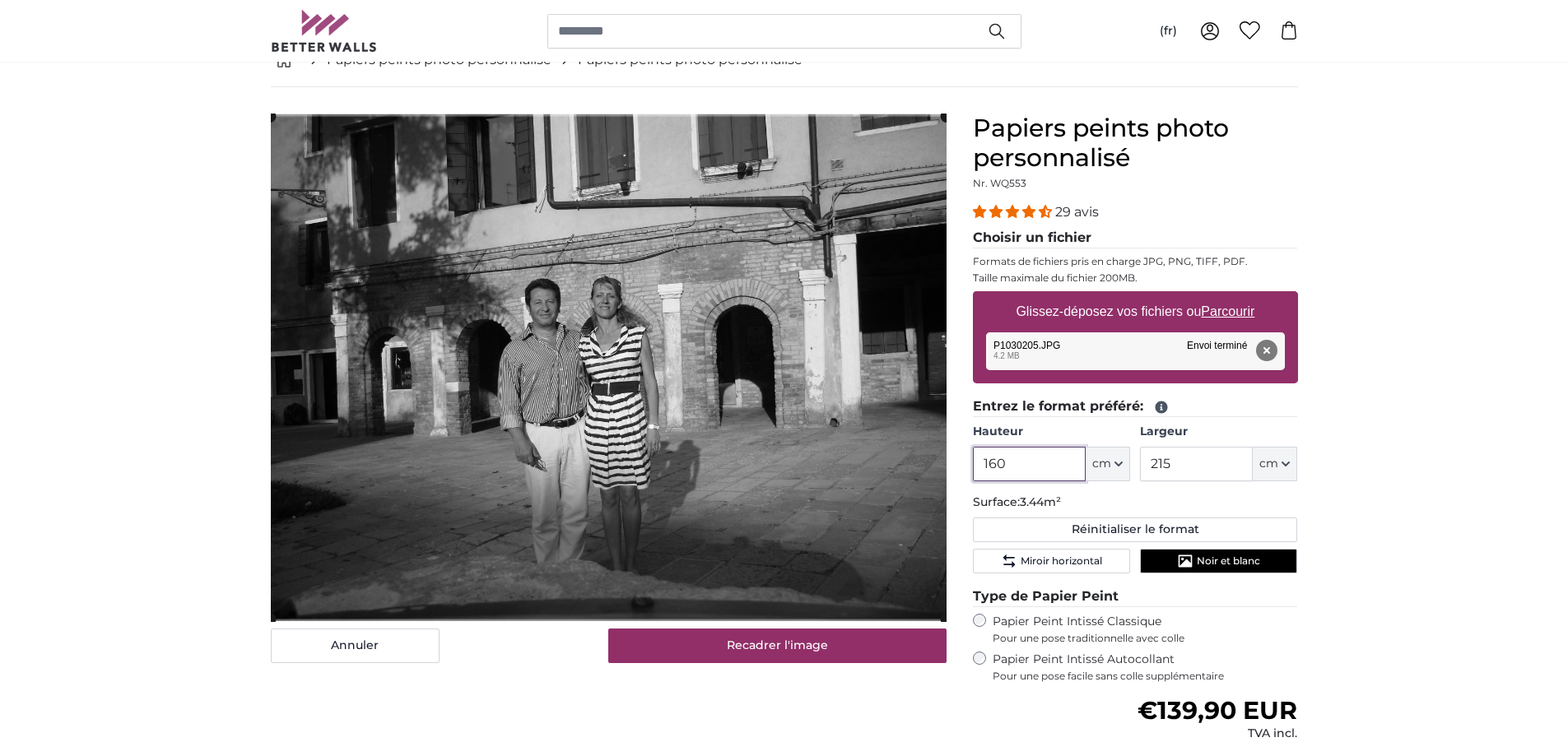
click at [755, 301] on cropper-handle at bounding box center [609, 368] width 676 height 503
click at [718, 435] on cropper-handle at bounding box center [609, 372] width 676 height 503
click at [829, 562] on cropper-handle at bounding box center [609, 365] width 676 height 503
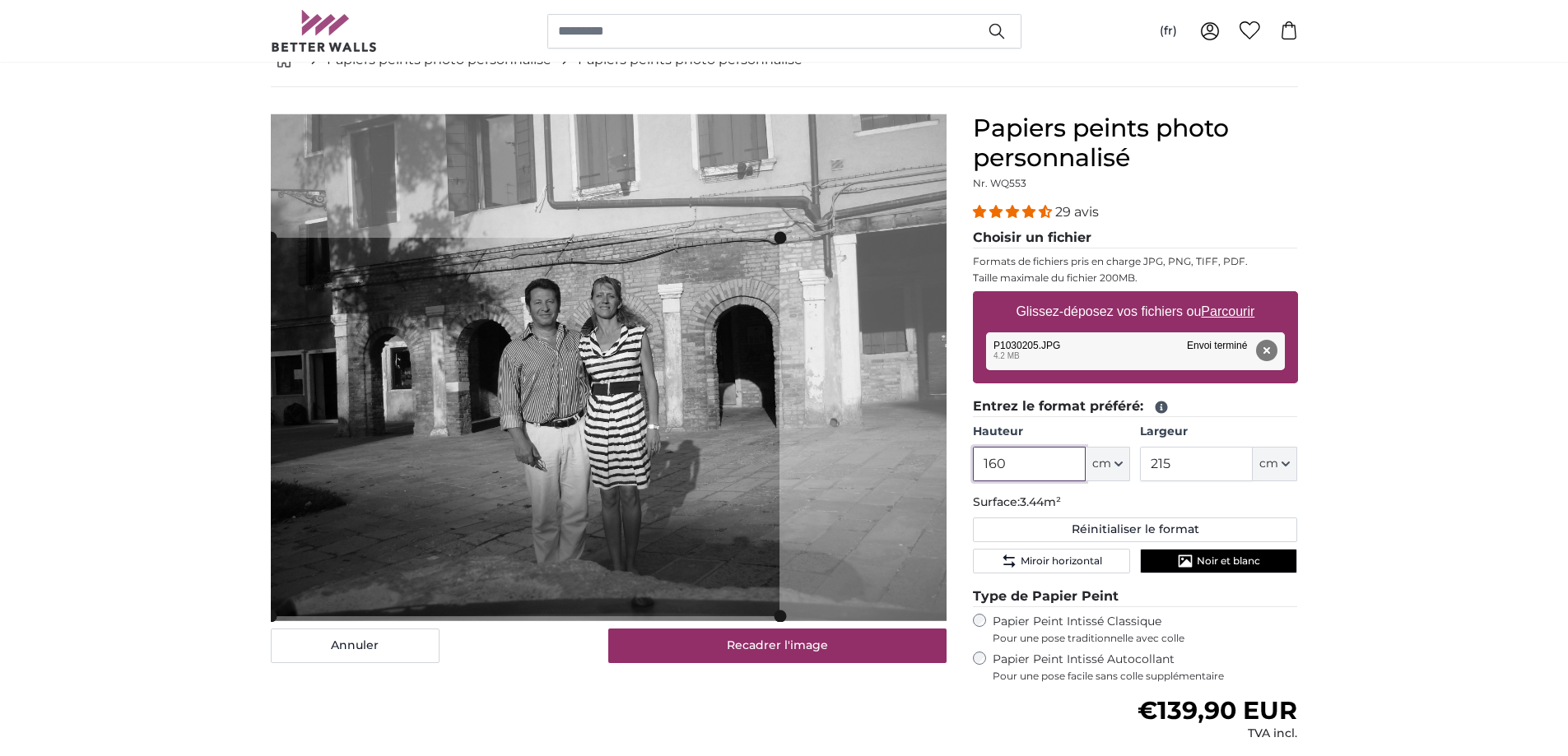
click at [0, 0] on slot at bounding box center [0, 0] width 0 height 0
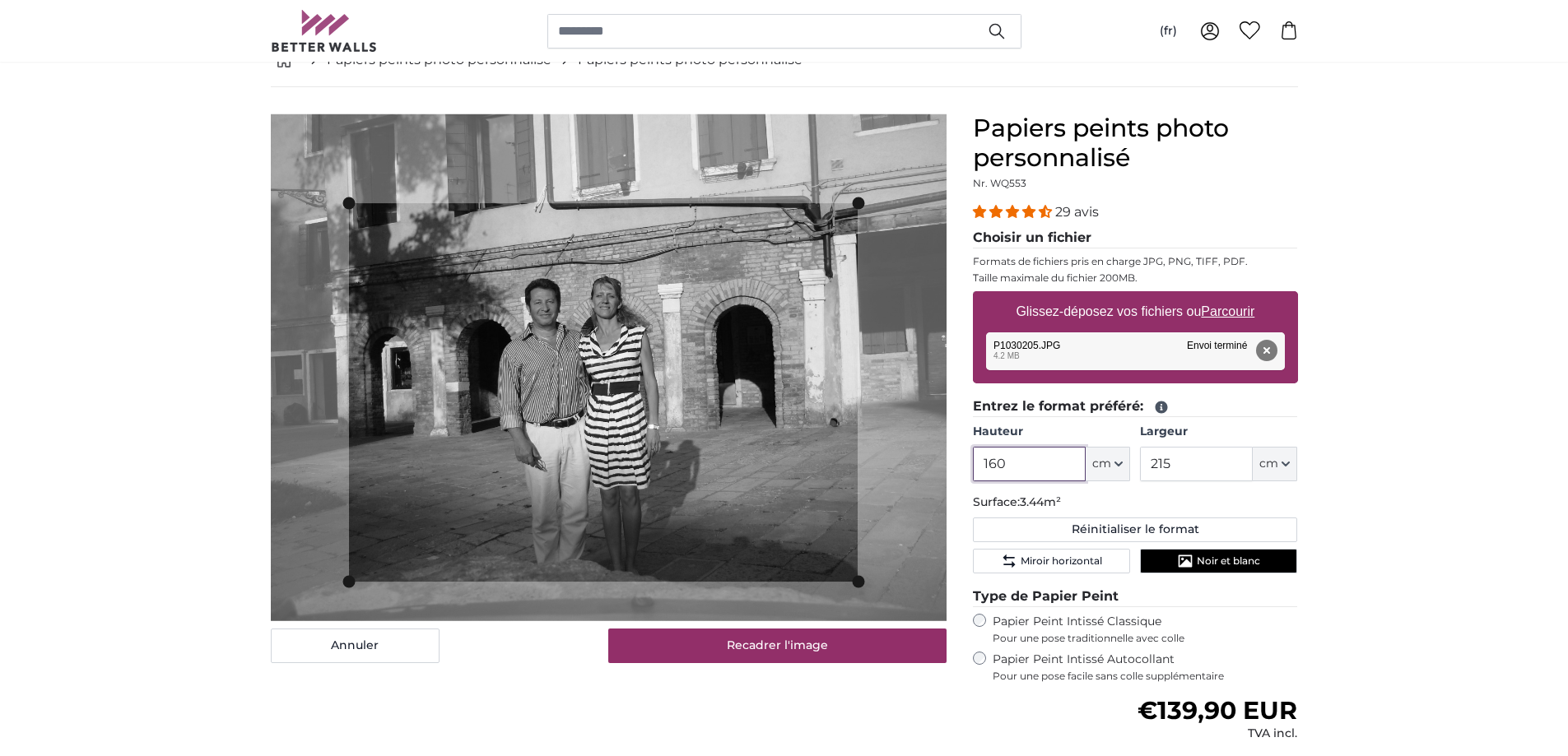
click at [763, 267] on cropper-handle at bounding box center [603, 392] width 509 height 378
click at [0, 0] on slot at bounding box center [0, 0] width 0 height 0
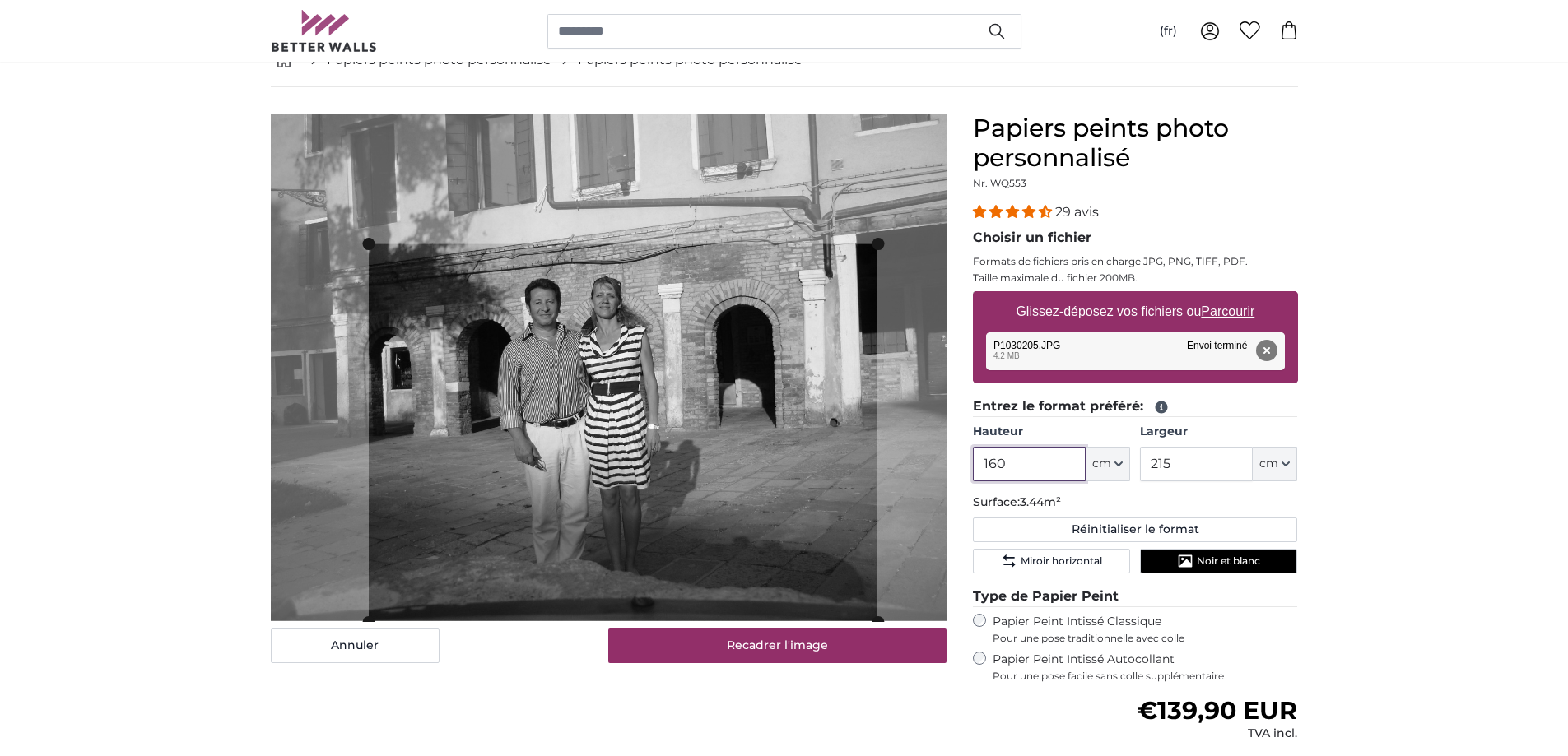
click at [765, 336] on cropper-handle at bounding box center [623, 433] width 509 height 378
drag, startPoint x: 1010, startPoint y: 466, endPoint x: 976, endPoint y: 462, distance: 34.2
click at [976, 462] on input "160" at bounding box center [1029, 464] width 113 height 35
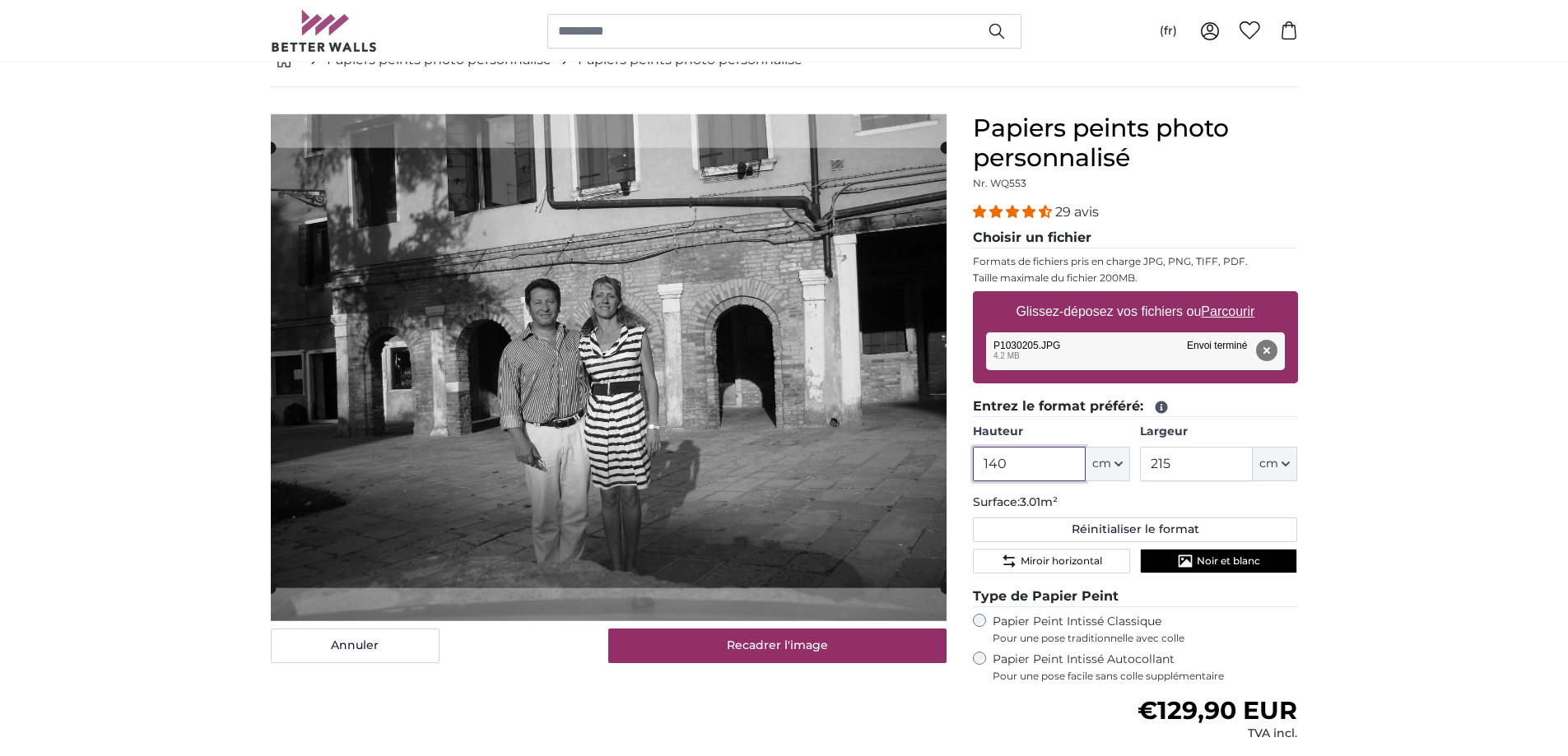
click at [645, 411] on cropper-handle at bounding box center [609, 368] width 676 height 440
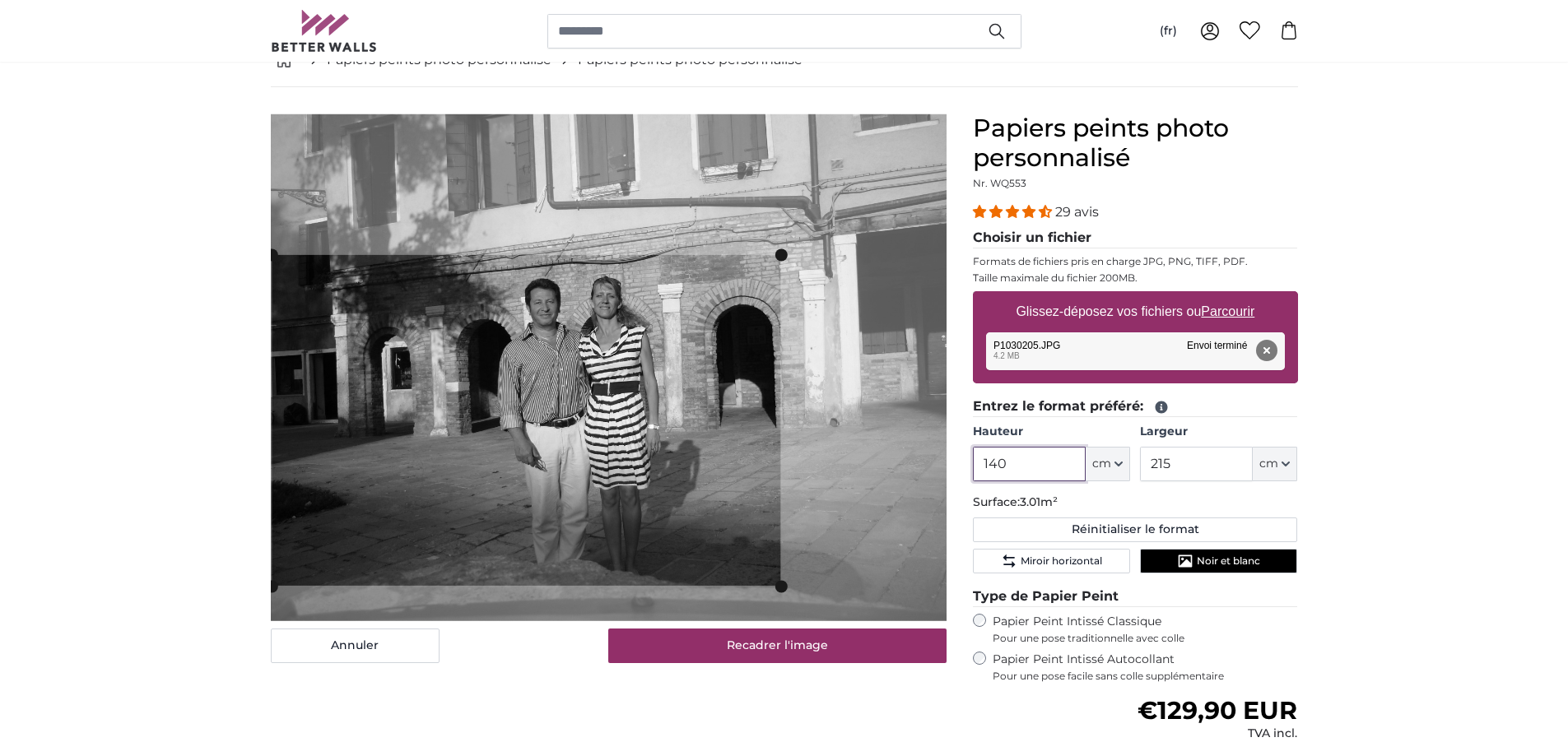
click at [0, 0] on slot at bounding box center [0, 0] width 0 height 0
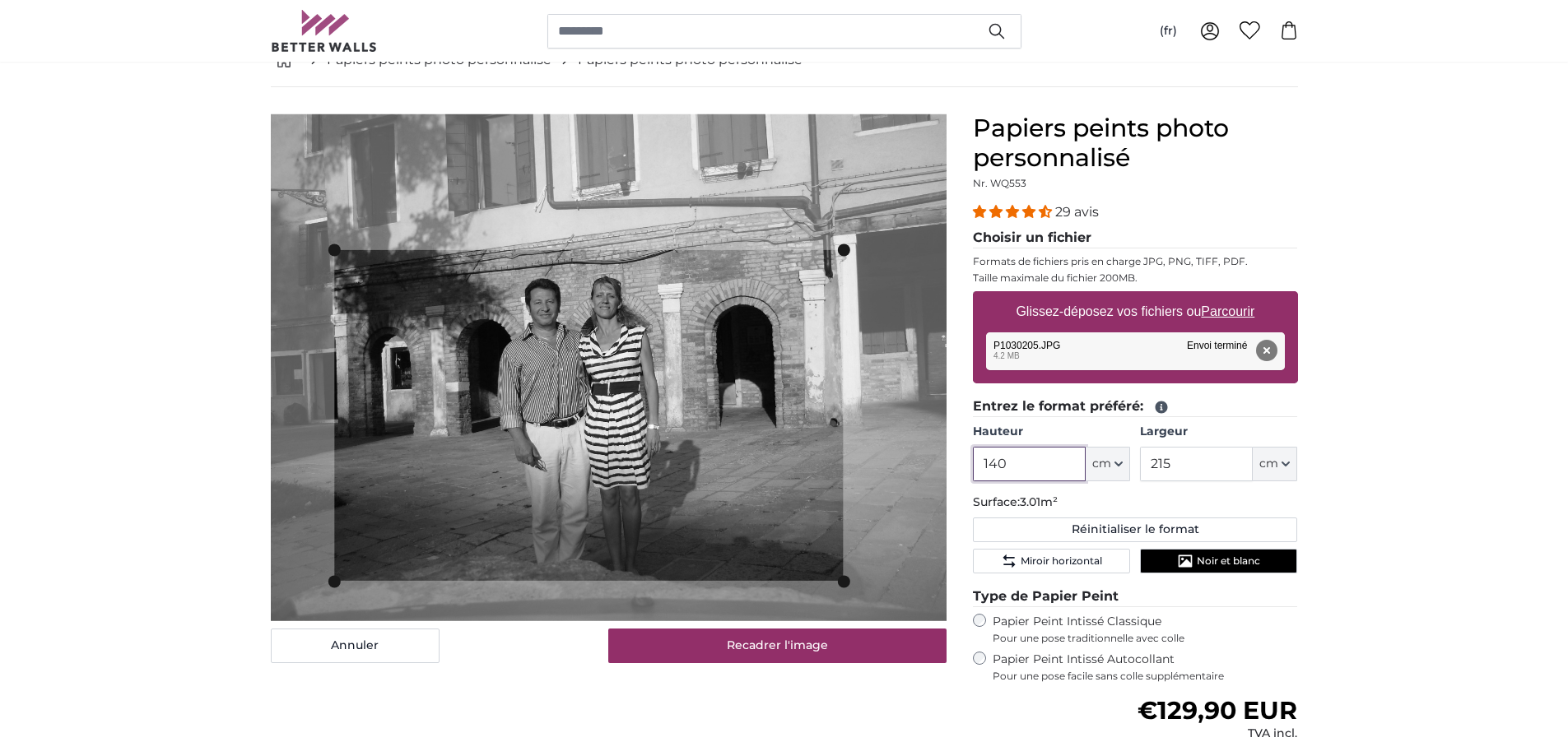
click at [675, 395] on cropper-handle at bounding box center [589, 415] width 509 height 331
click at [0, 0] on slot at bounding box center [0, 0] width 0 height 0
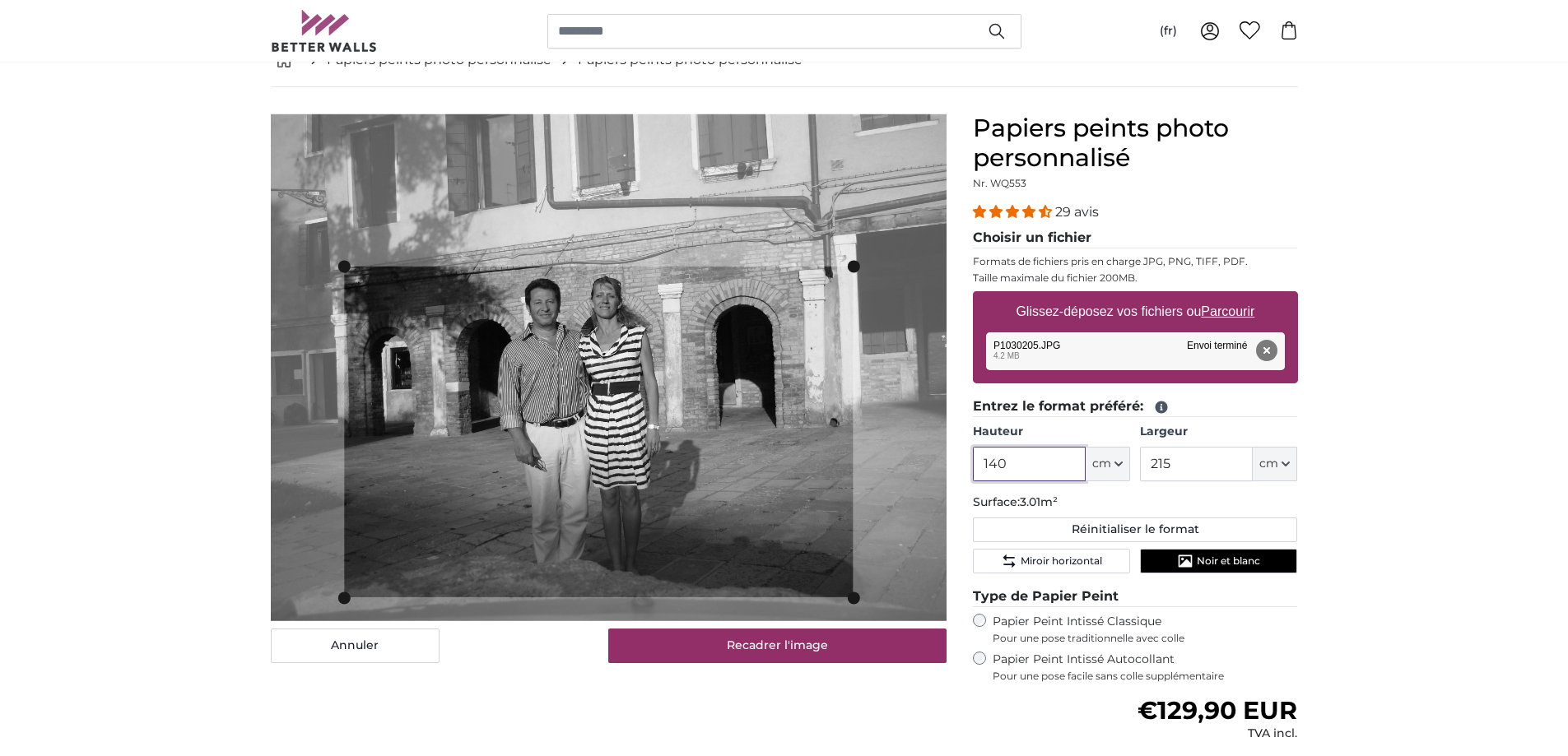
click at [718, 405] on cropper-handle at bounding box center [598, 432] width 509 height 331
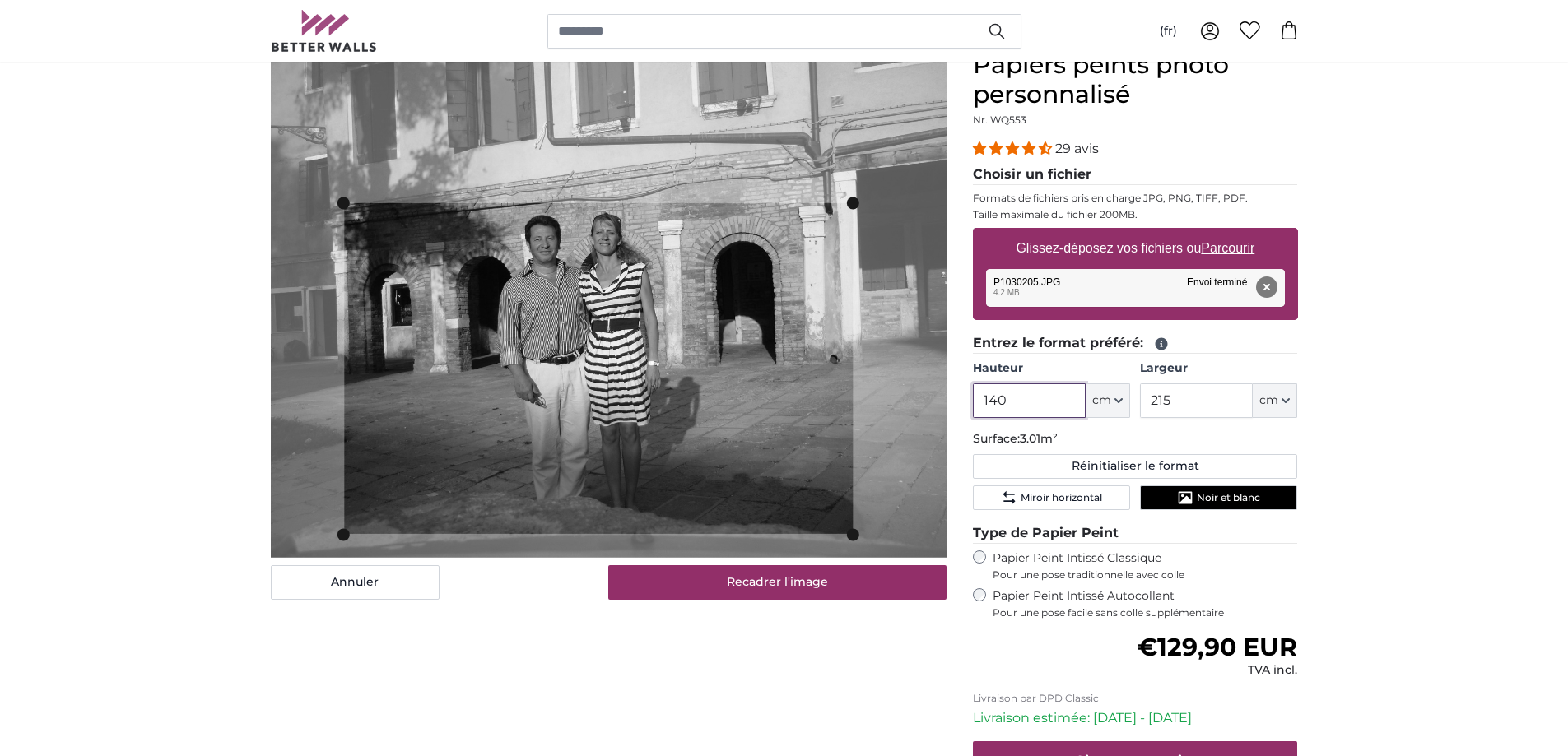
scroll to position [265, 0]
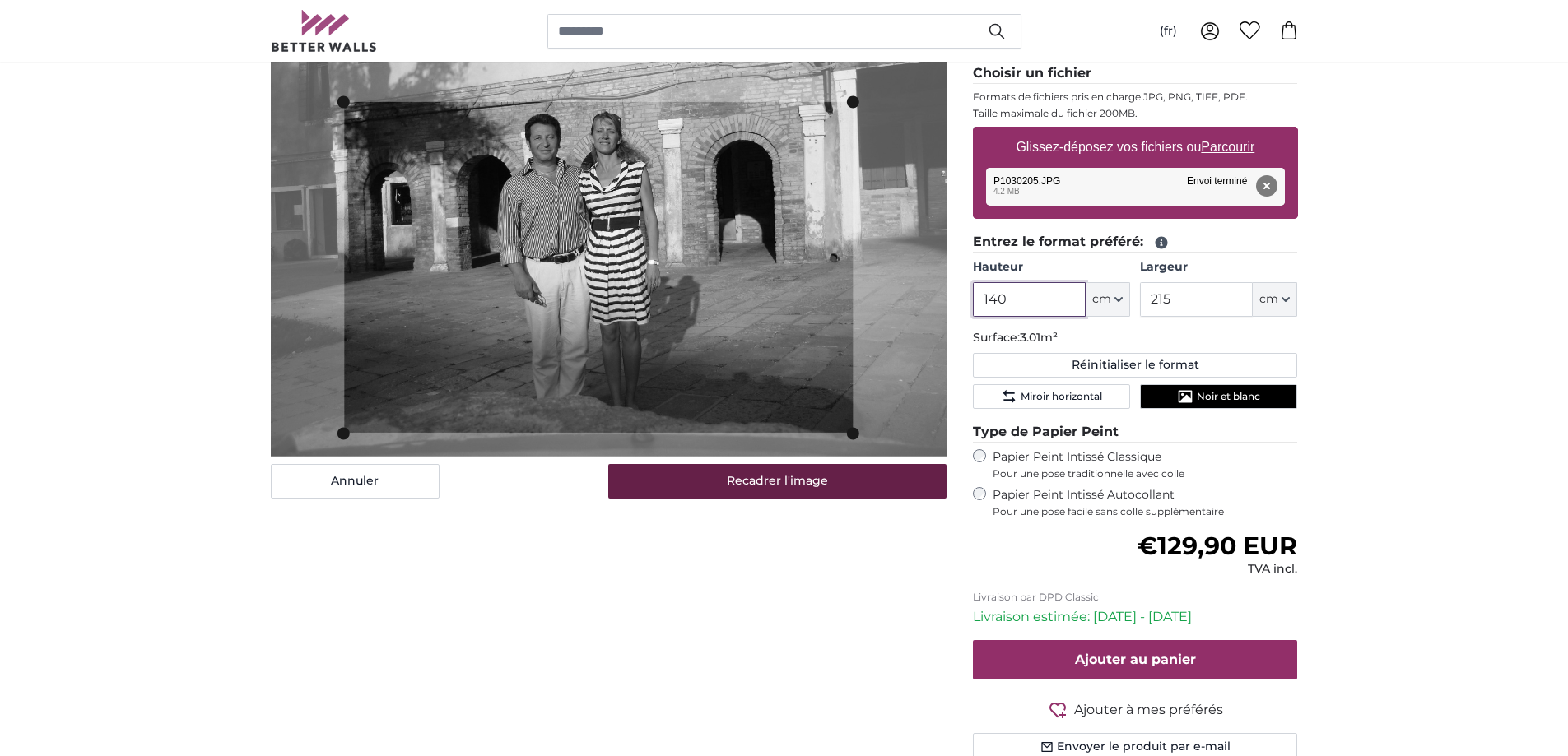
type input "140"
click at [718, 483] on button "Recadrer l'image" at bounding box center [777, 481] width 338 height 35
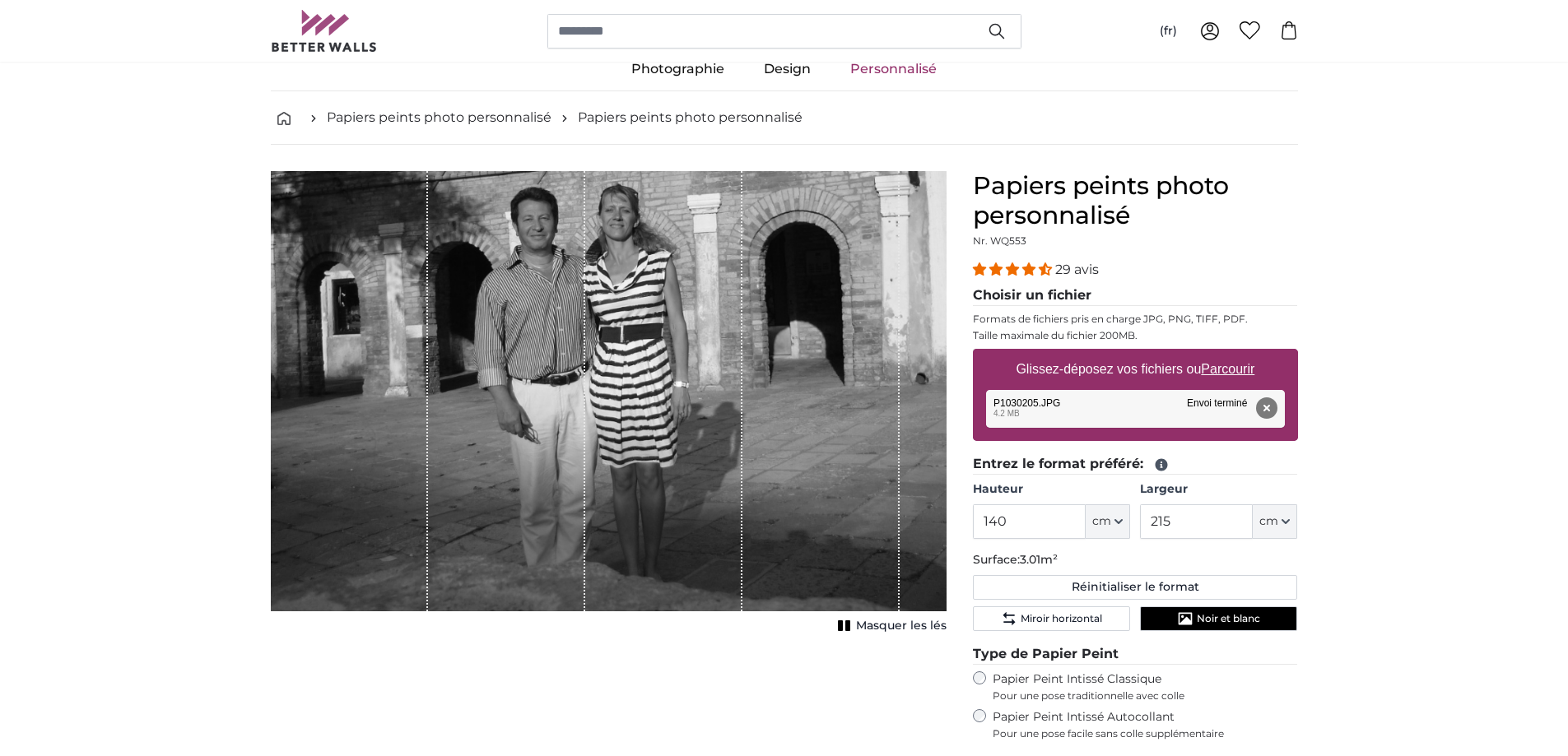
scroll to position [18, 0]
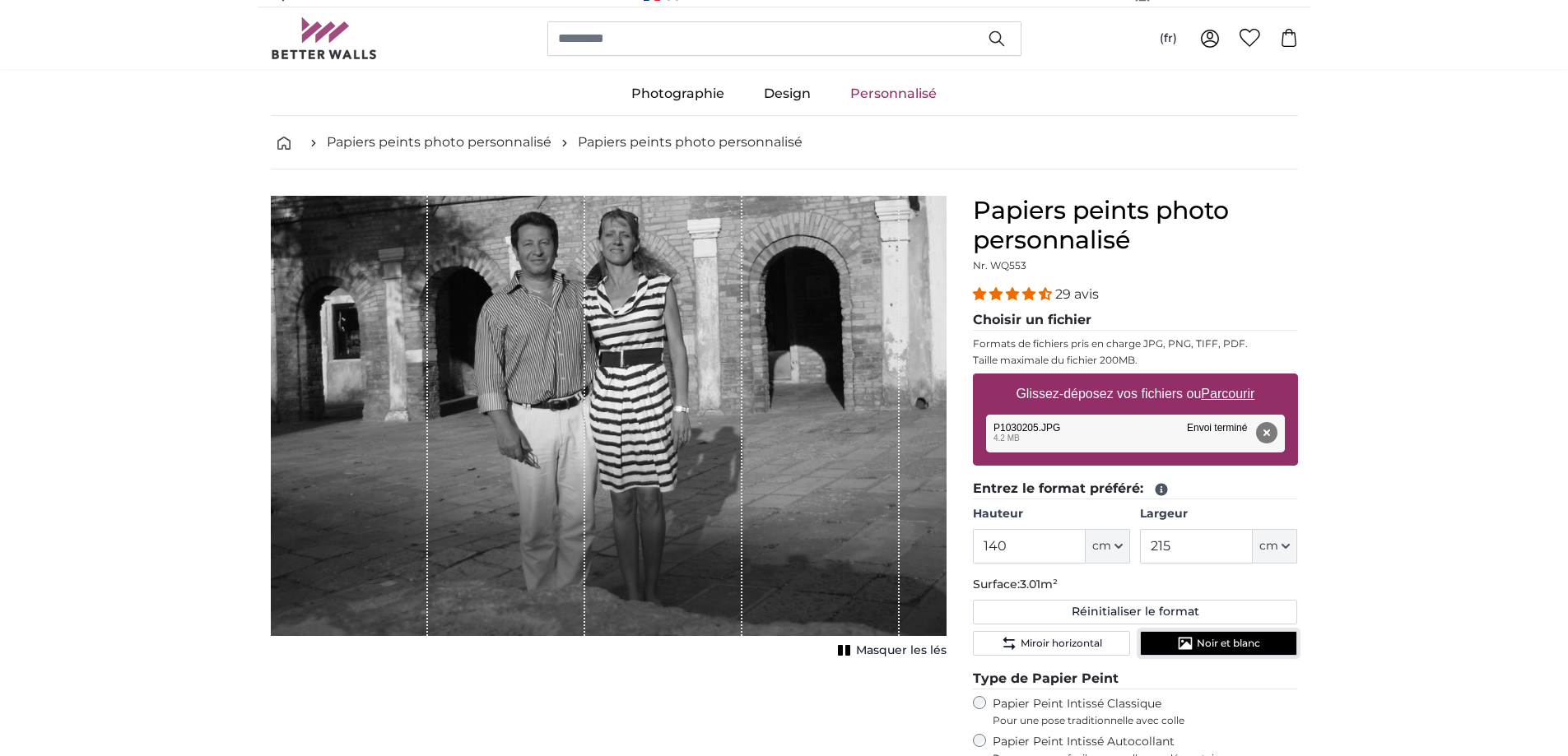
click at [1197, 640] on span "Noir et blanc" at bounding box center [1228, 643] width 64 height 14
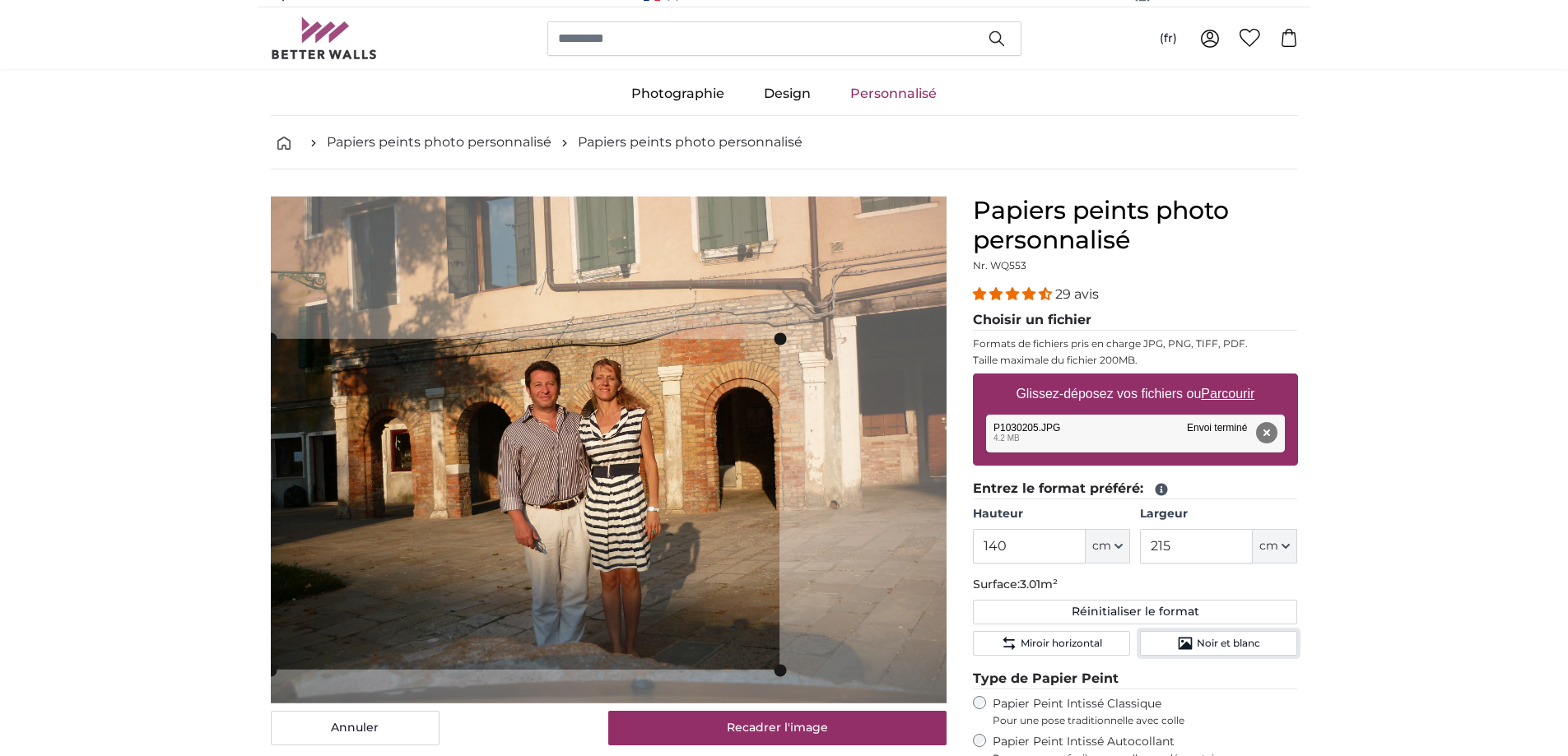
click at [0, 0] on slot at bounding box center [0, 0] width 0 height 0
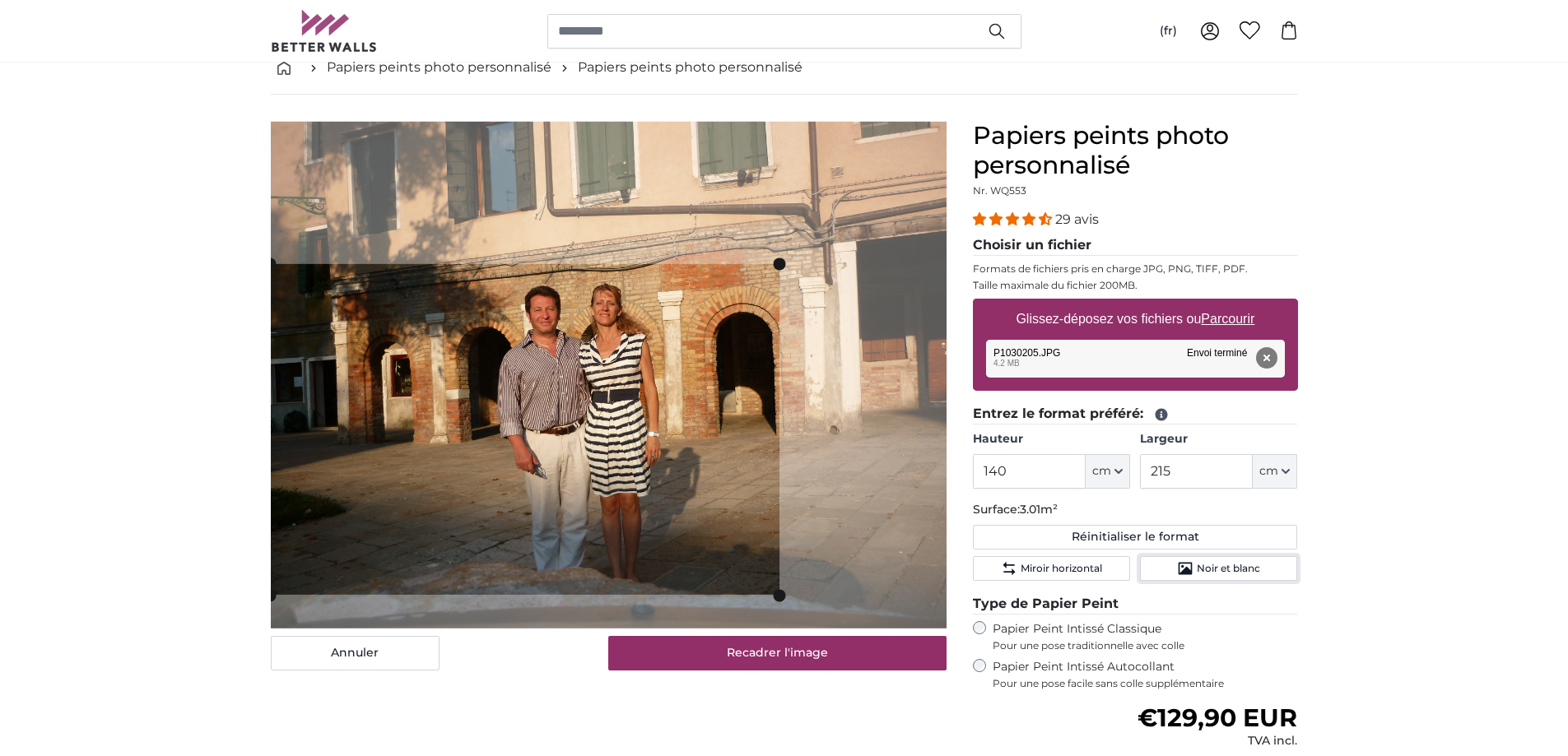
scroll to position [183, 0]
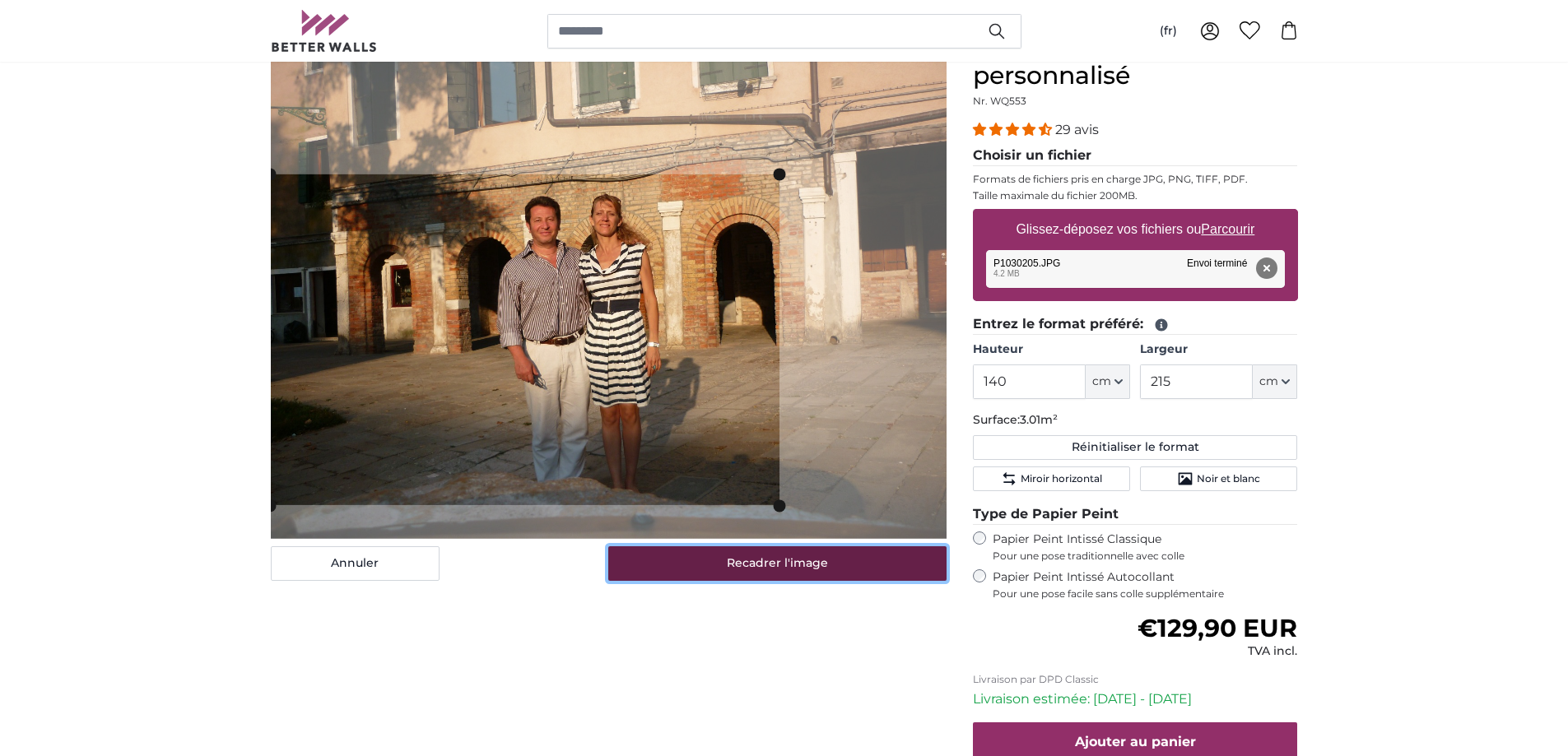
click at [766, 561] on button "Recadrer l'image" at bounding box center [777, 563] width 338 height 35
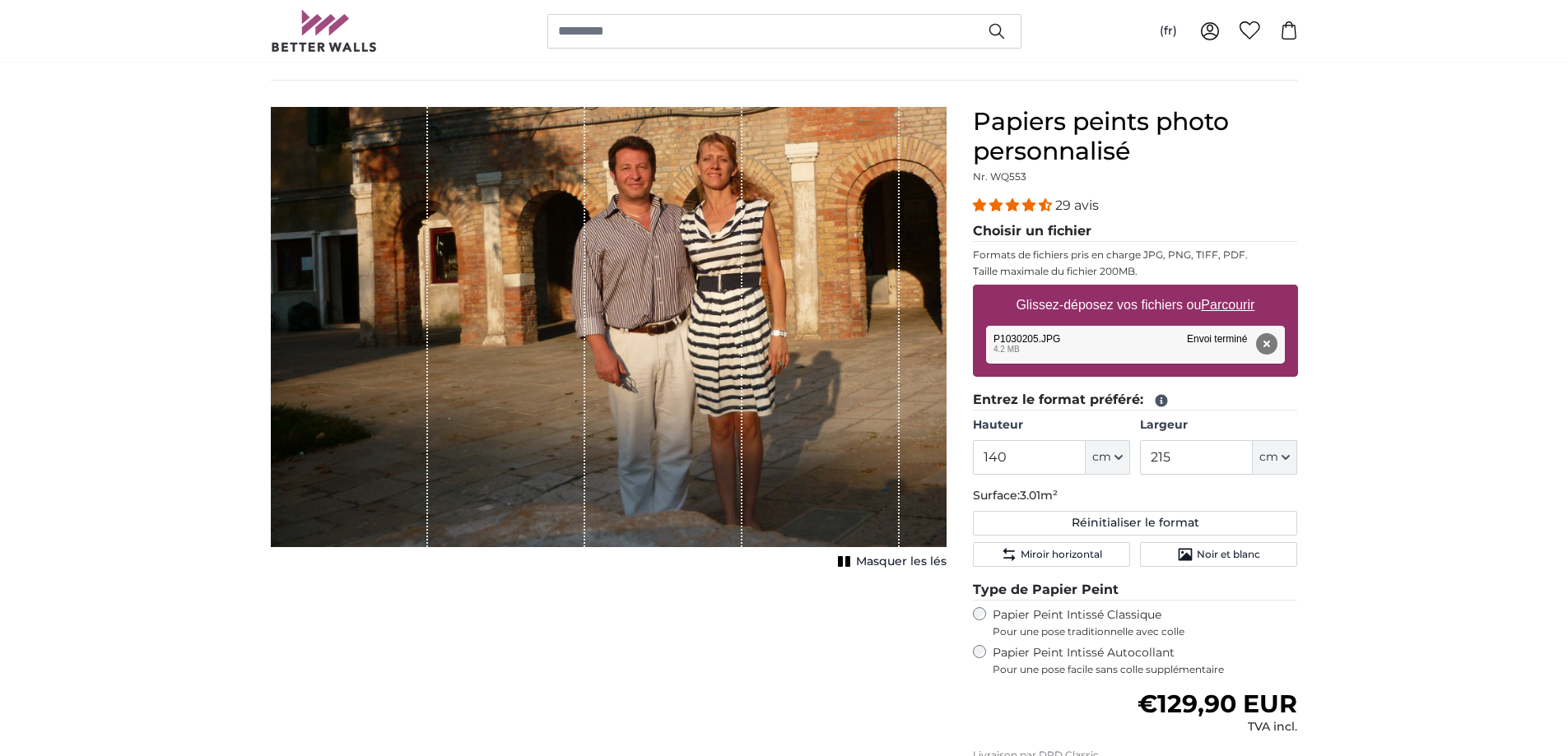
scroll to position [18, 0]
